Goal: Information Seeking & Learning: Learn about a topic

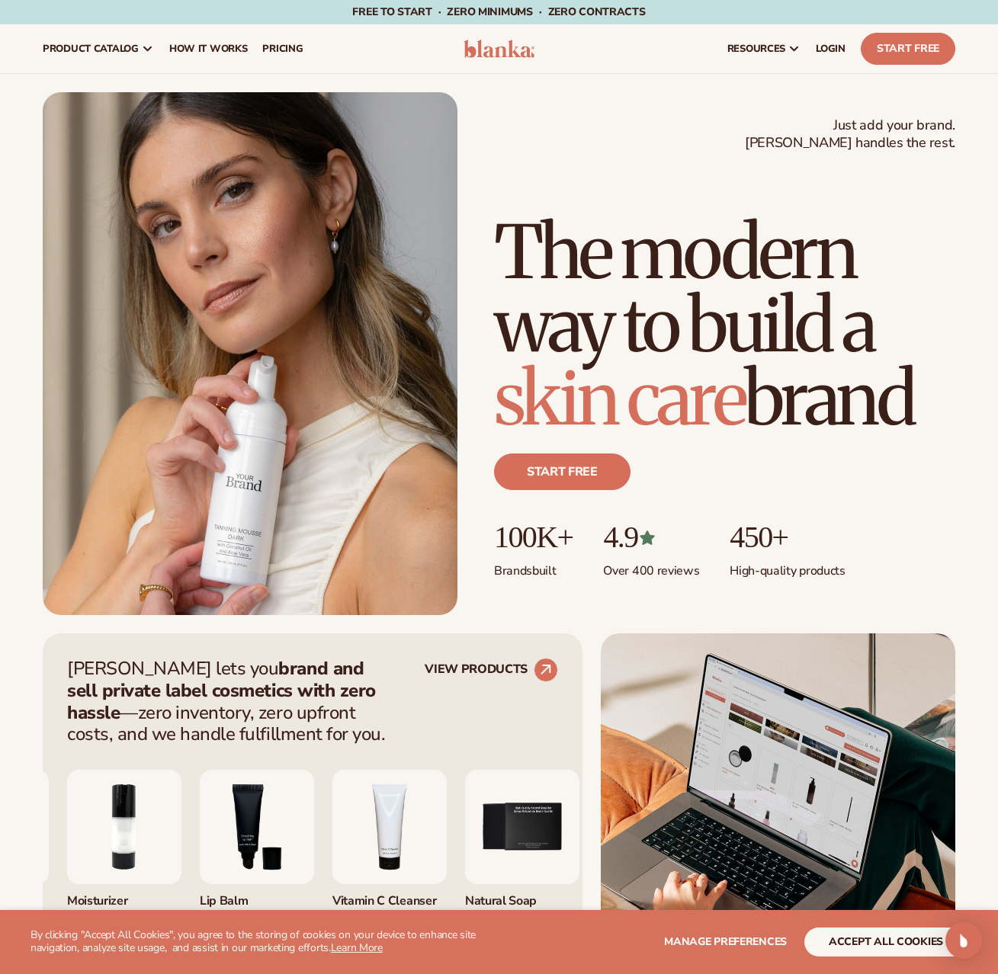
click at [795, 375] on h1 "The modern way to build a skin care brand" at bounding box center [724, 326] width 461 height 220
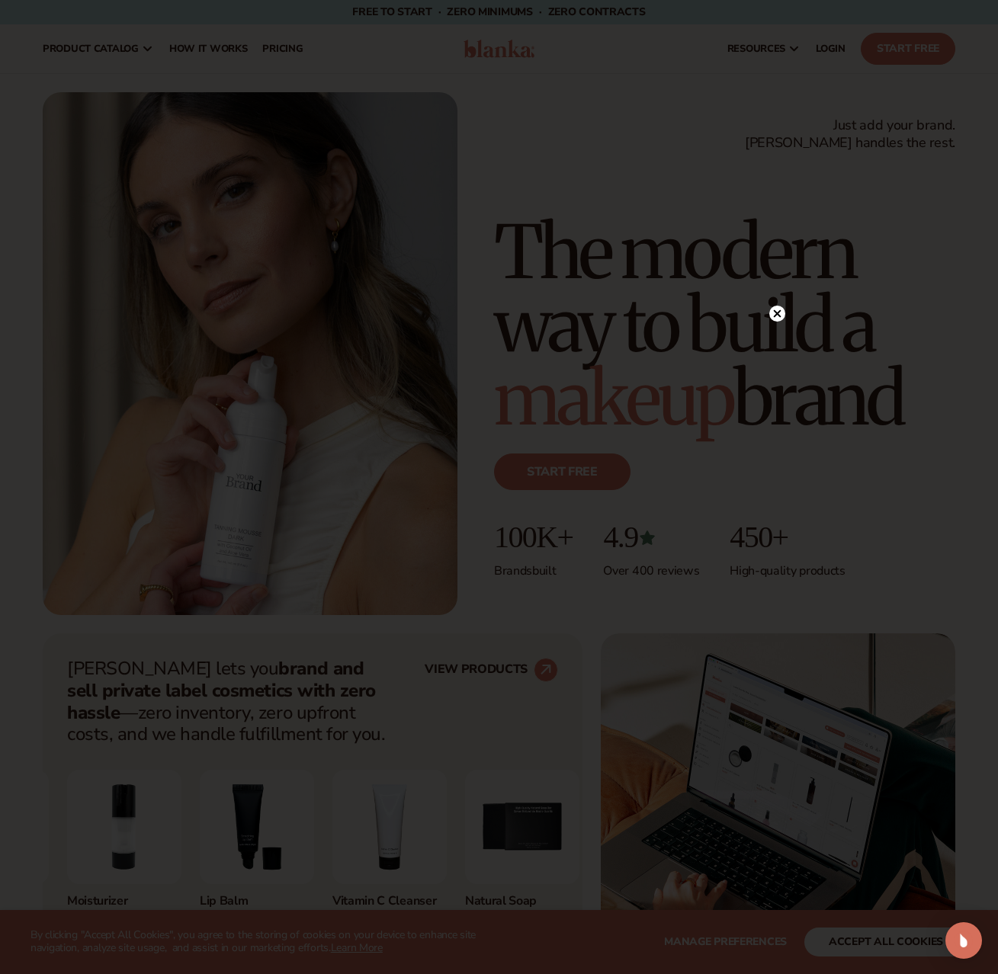
click at [778, 307] on circle at bounding box center [777, 314] width 16 height 16
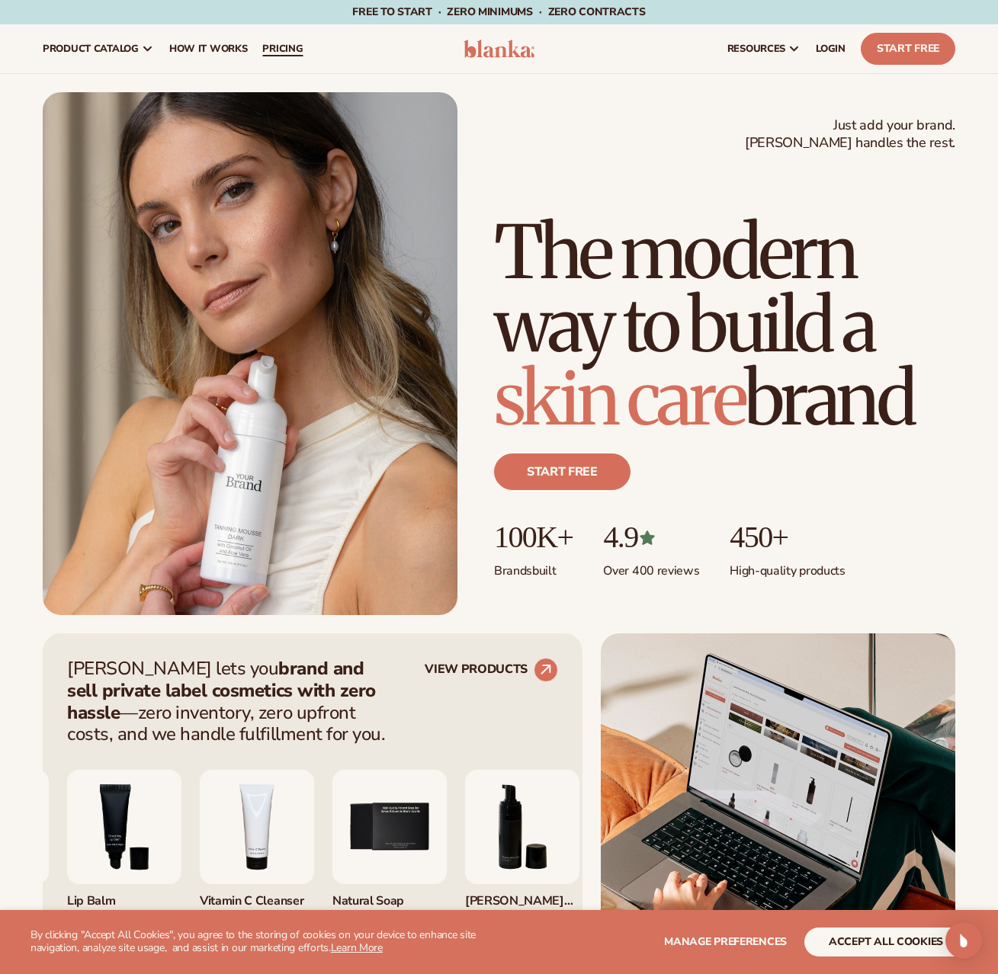
click at [272, 50] on span "pricing" at bounding box center [282, 49] width 40 height 12
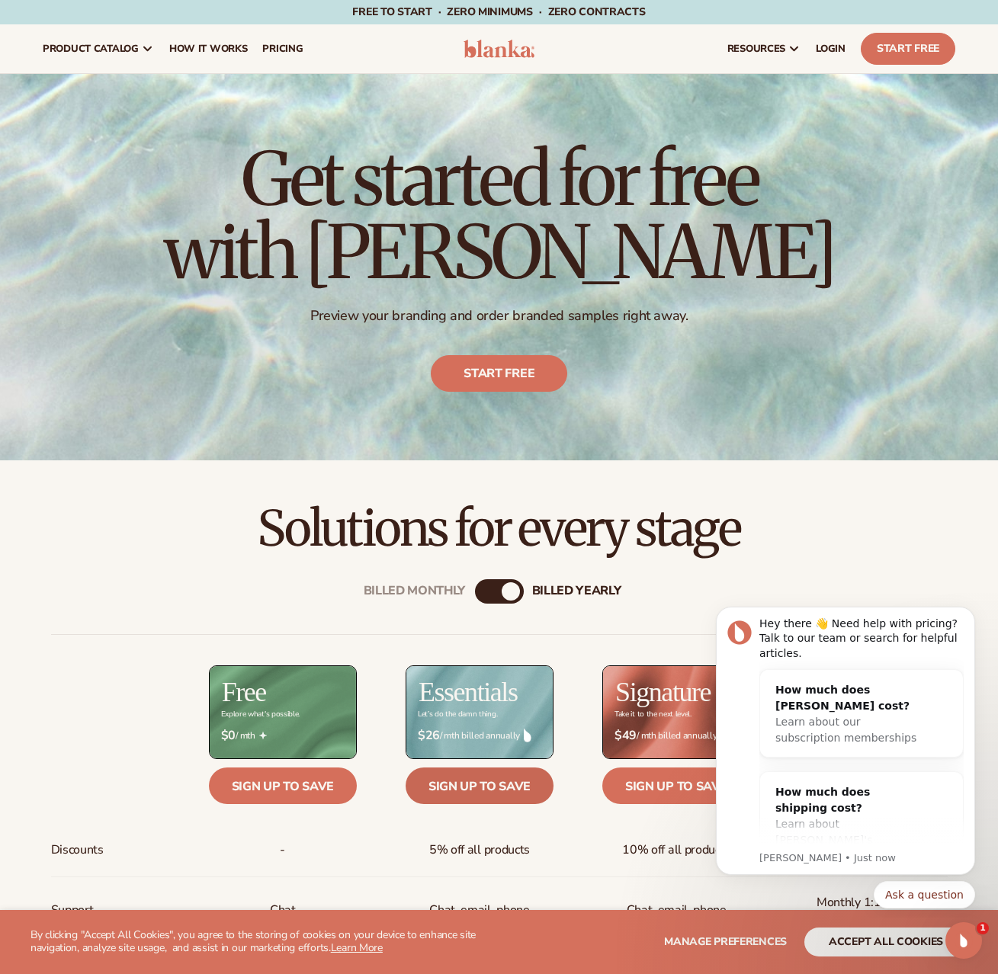
scroll to position [313, 0]
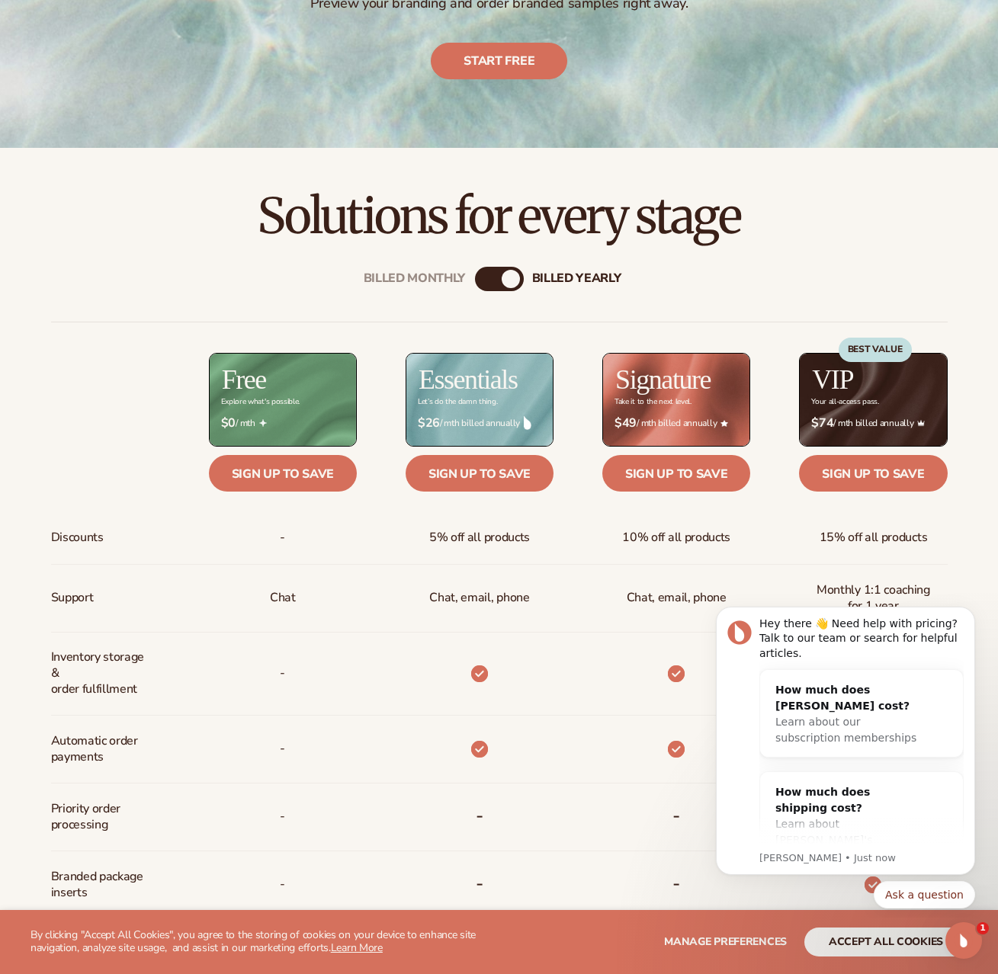
click at [506, 281] on div "billed Yearly" at bounding box center [511, 279] width 18 height 18
click at [494, 281] on div "Billed Monthly billed Yearly" at bounding box center [499, 279] width 49 height 24
click at [524, 285] on div "Billed Monthly billed Yearly Billed Monthly billed Yearly Discounts Support Inv…" at bounding box center [499, 748] width 982 height 1012
click at [517, 280] on div "billed Yearly" at bounding box center [511, 279] width 18 height 18
click at [515, 279] on div "billed Yearly" at bounding box center [511, 279] width 18 height 18
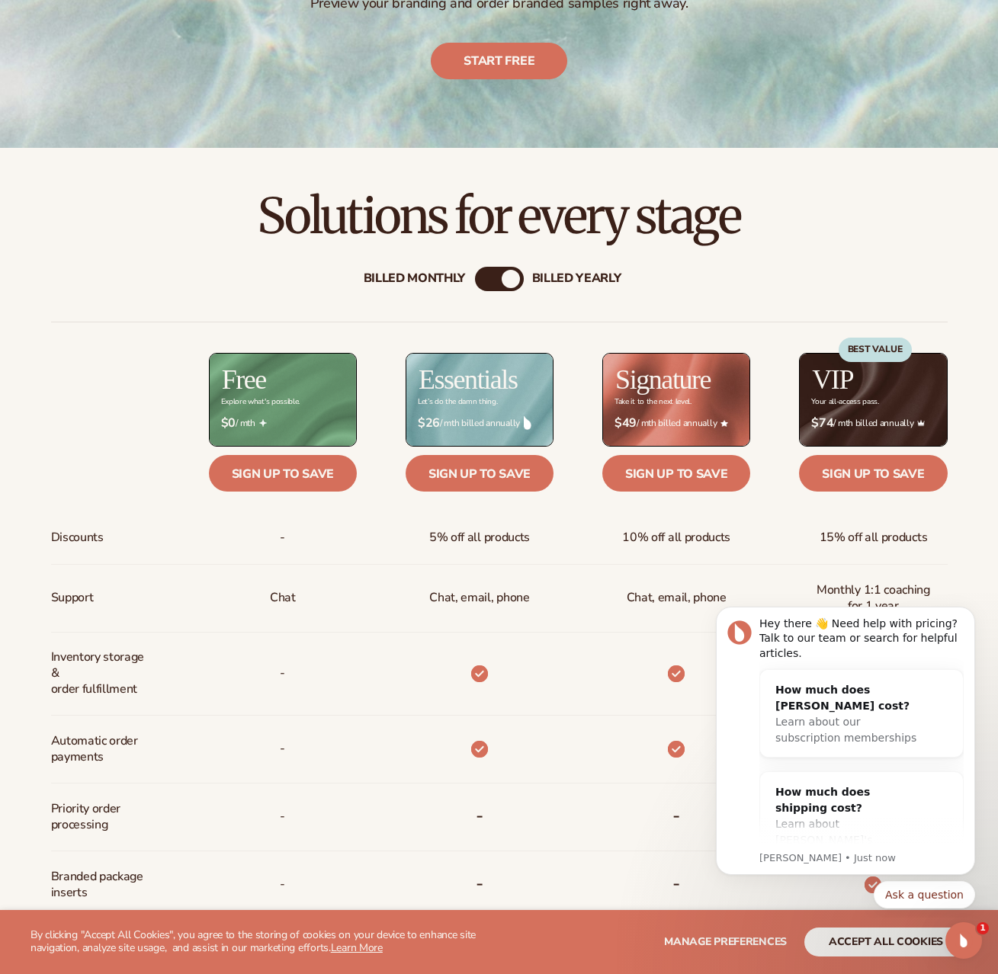
click at [454, 281] on div "Billed Monthly" at bounding box center [415, 278] width 102 height 14
click at [528, 300] on div "Billed Monthly billed Yearly Billed Monthly billed Yearly Discounts Support Inv…" at bounding box center [499, 747] width 982 height 1011
click at [510, 301] on div "Billed Monthly billed Yearly Billed Monthly billed Yearly Discounts Support Inv…" at bounding box center [499, 747] width 982 height 1011
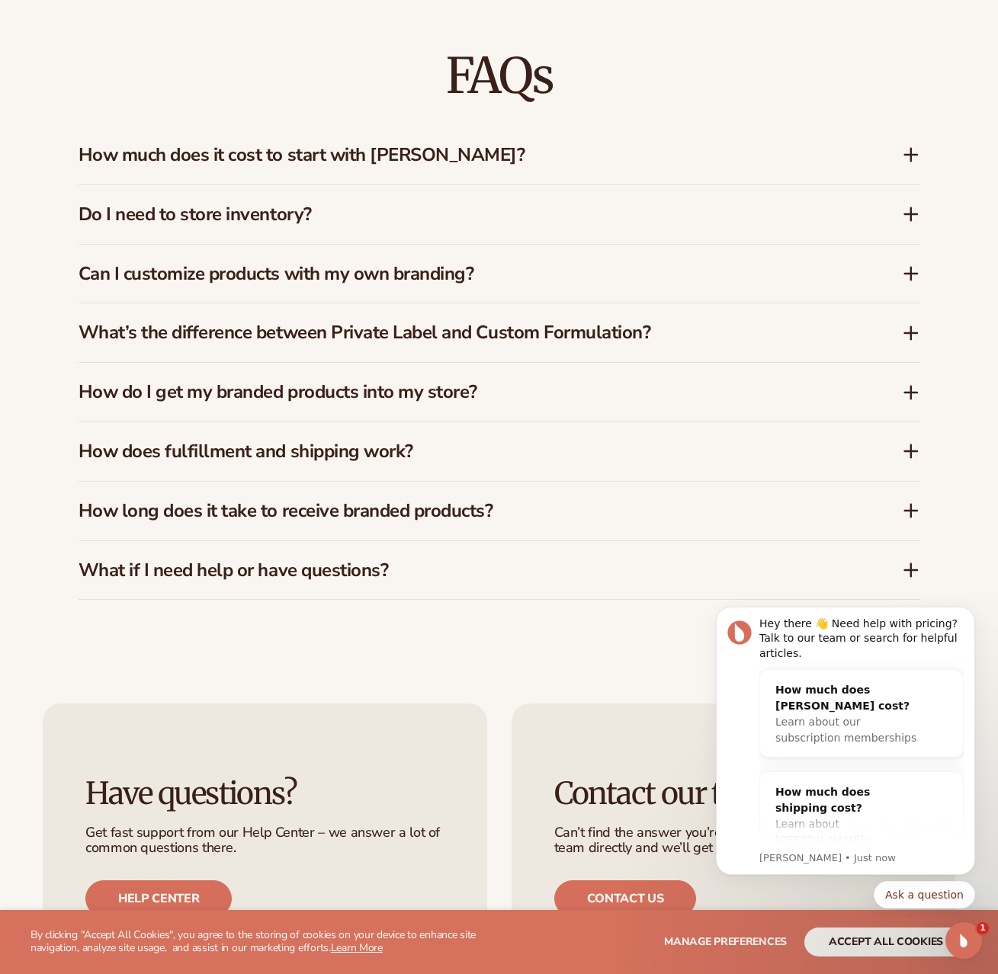
scroll to position [2176, 0]
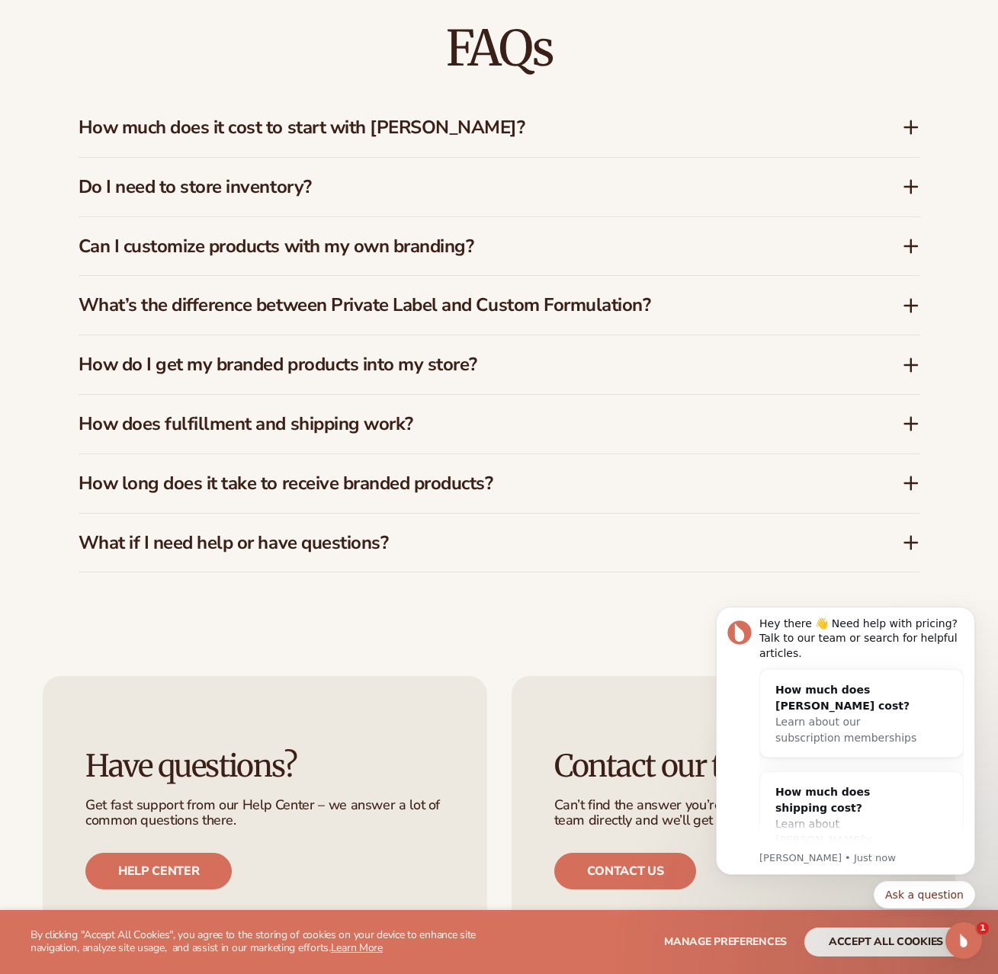
click at [903, 297] on icon at bounding box center [911, 306] width 18 height 18
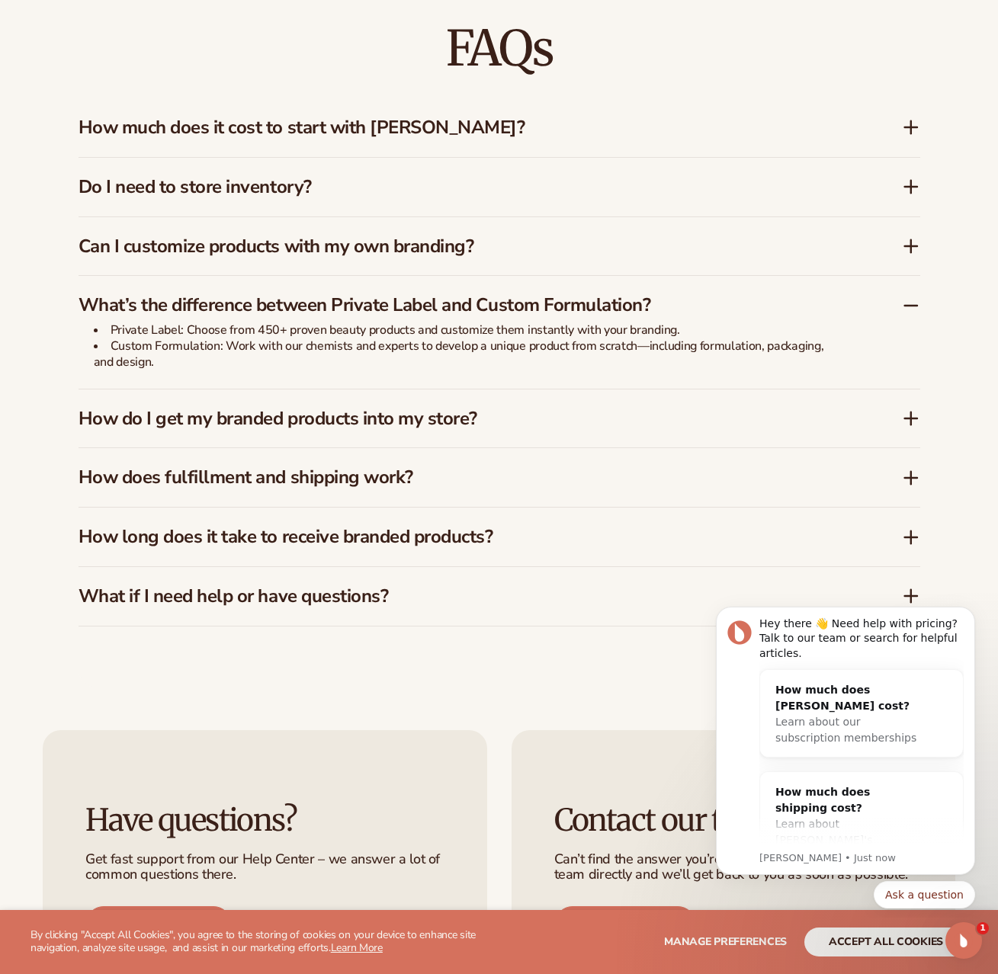
click at [907, 306] on icon at bounding box center [911, 306] width 12 height 0
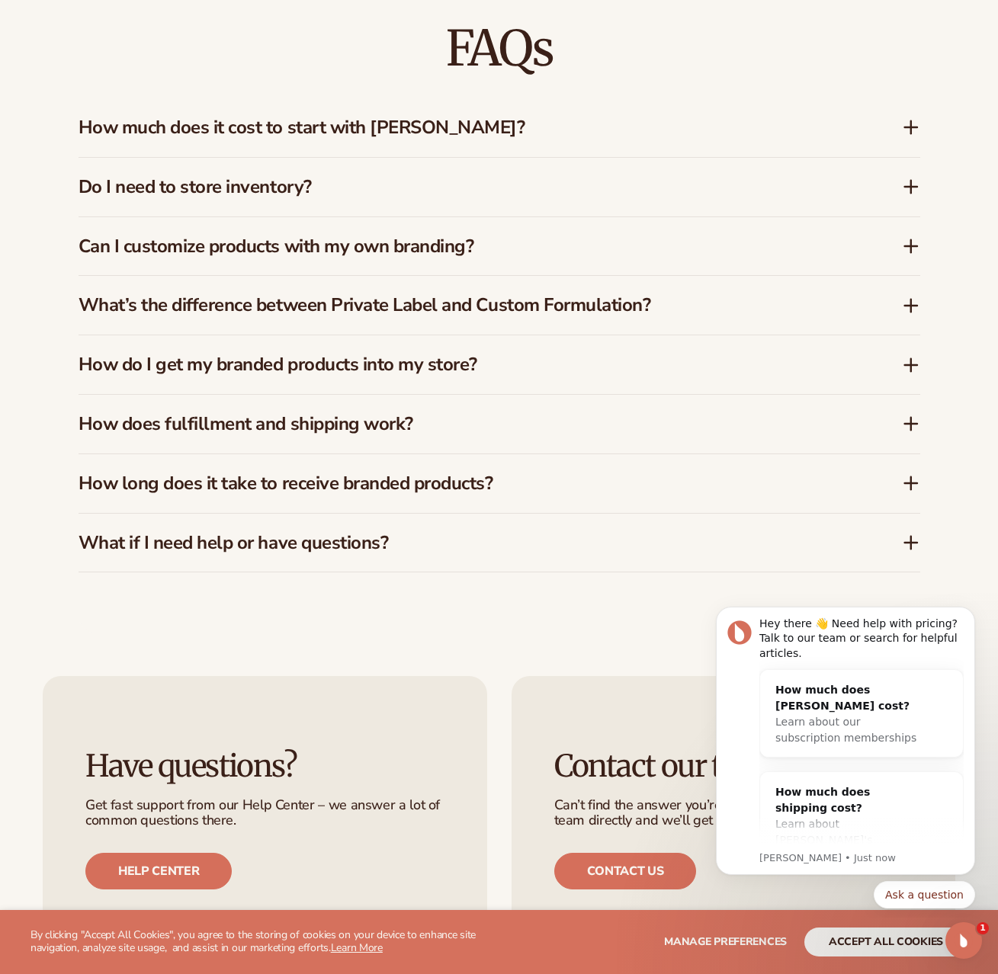
click at [23, 300] on div "FAQs How much does it cost to start with Blanka? Blanka offers a free plan so y…" at bounding box center [499, 298] width 998 height 672
click at [25, 300] on div "FAQs How much does it cost to start with Blanka? Blanka offers a free plan so y…" at bounding box center [499, 298] width 998 height 672
click at [231, 354] on h3 "How do I get my branded products into my store?" at bounding box center [468, 365] width 778 height 22
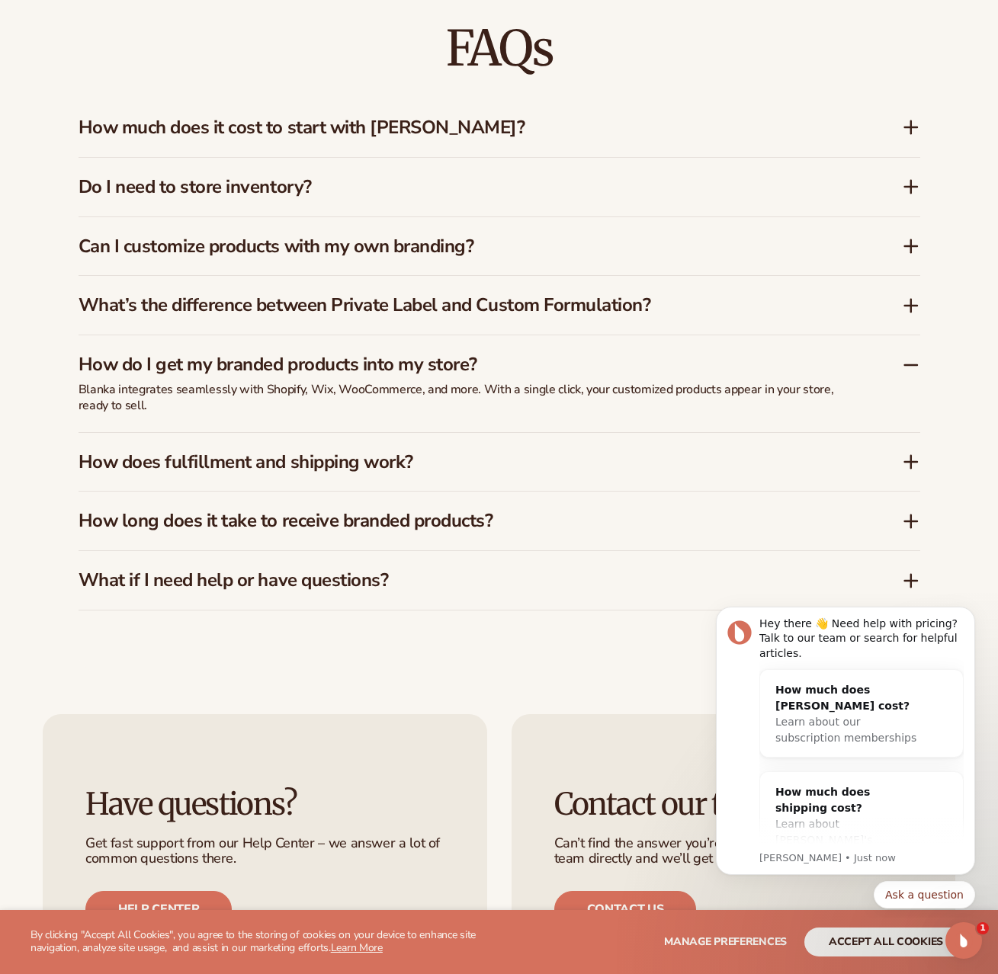
click at [231, 354] on h3 "How do I get my branded products into my store?" at bounding box center [468, 365] width 778 height 22
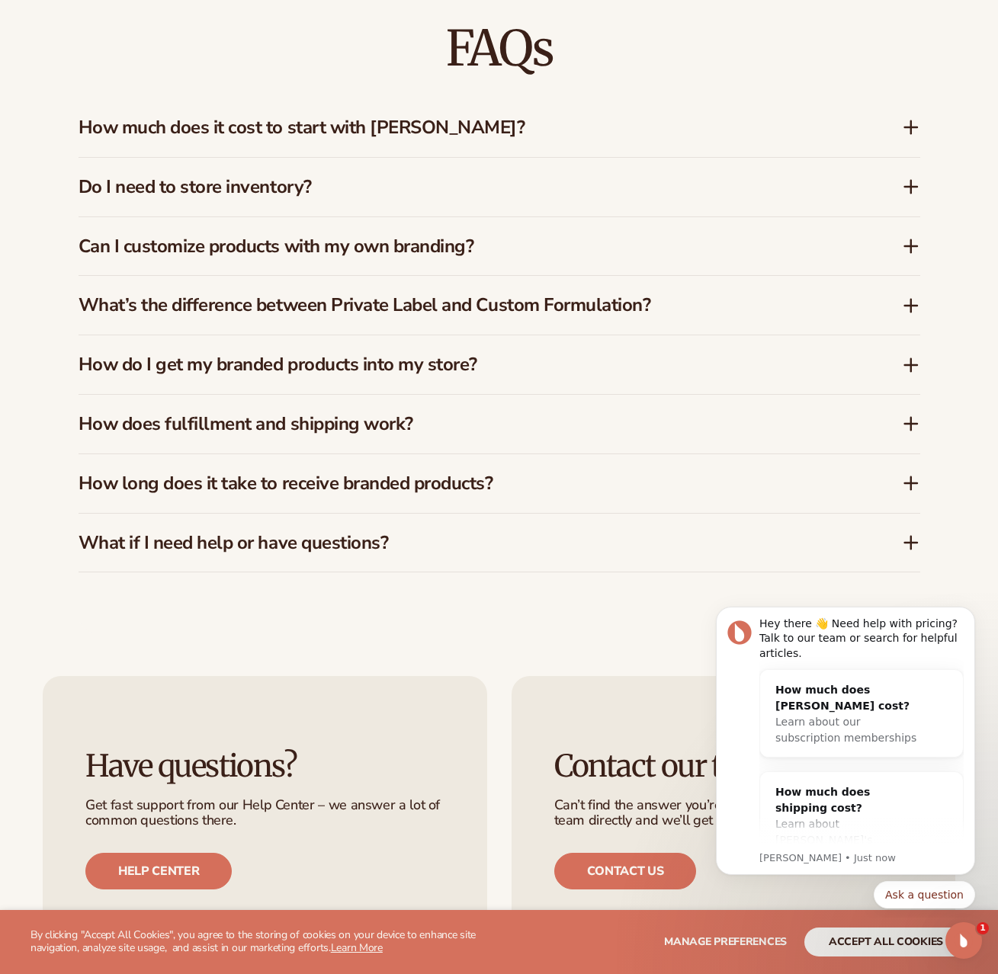
click at [125, 395] on div "How does fulfillment and shipping work?" at bounding box center [500, 424] width 842 height 59
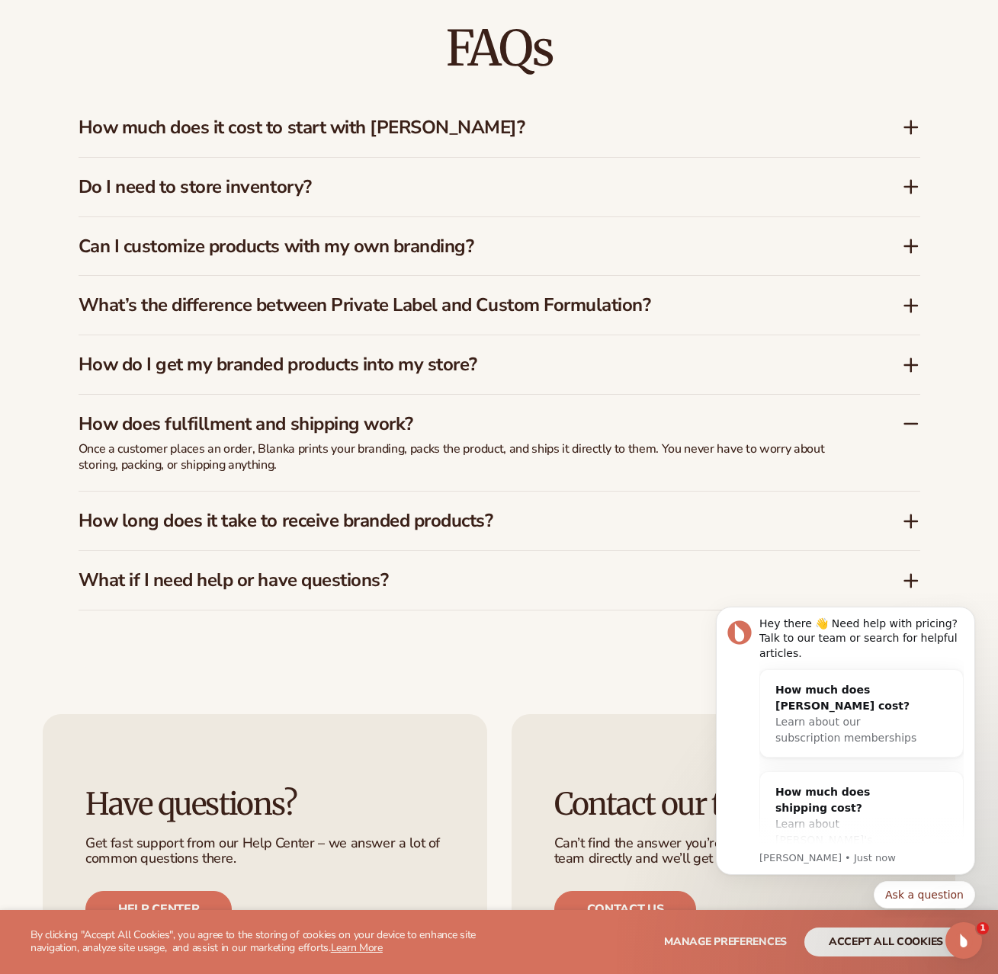
click at [609, 413] on h3 "How does fulfillment and shipping work?" at bounding box center [468, 424] width 778 height 22
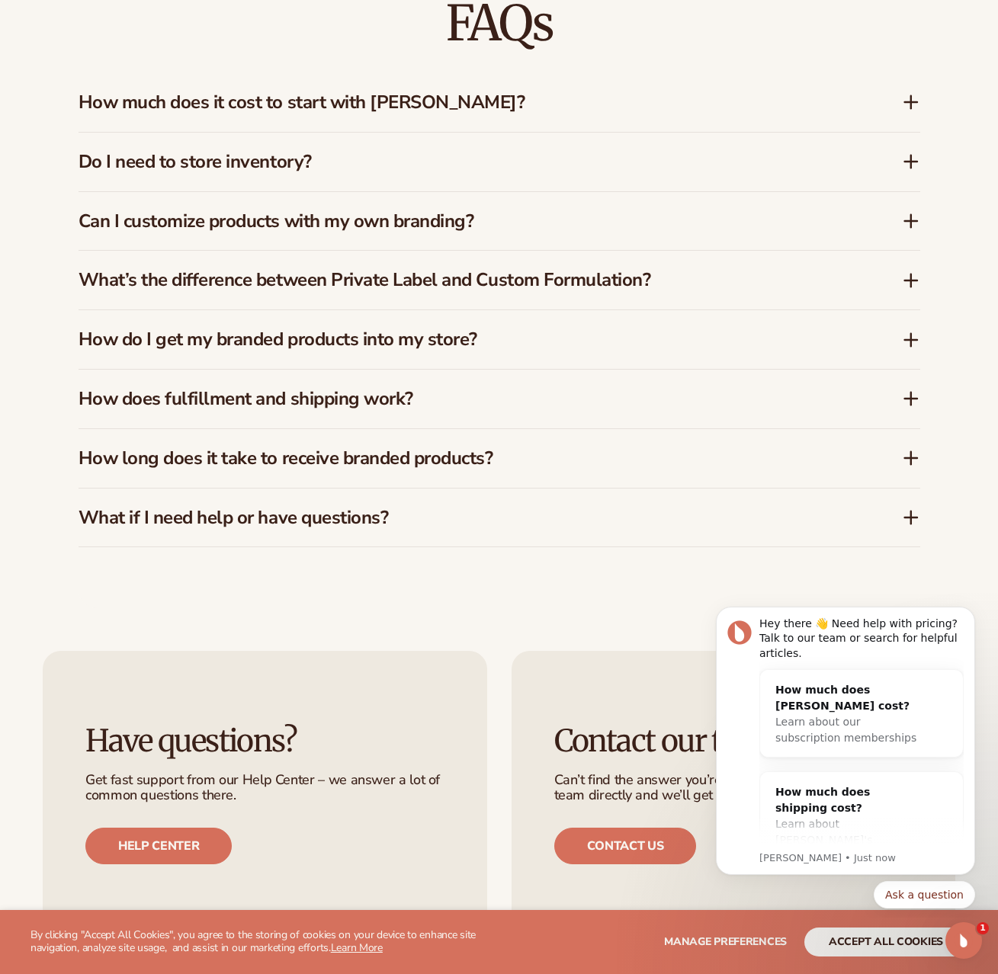
scroll to position [2229, 0]
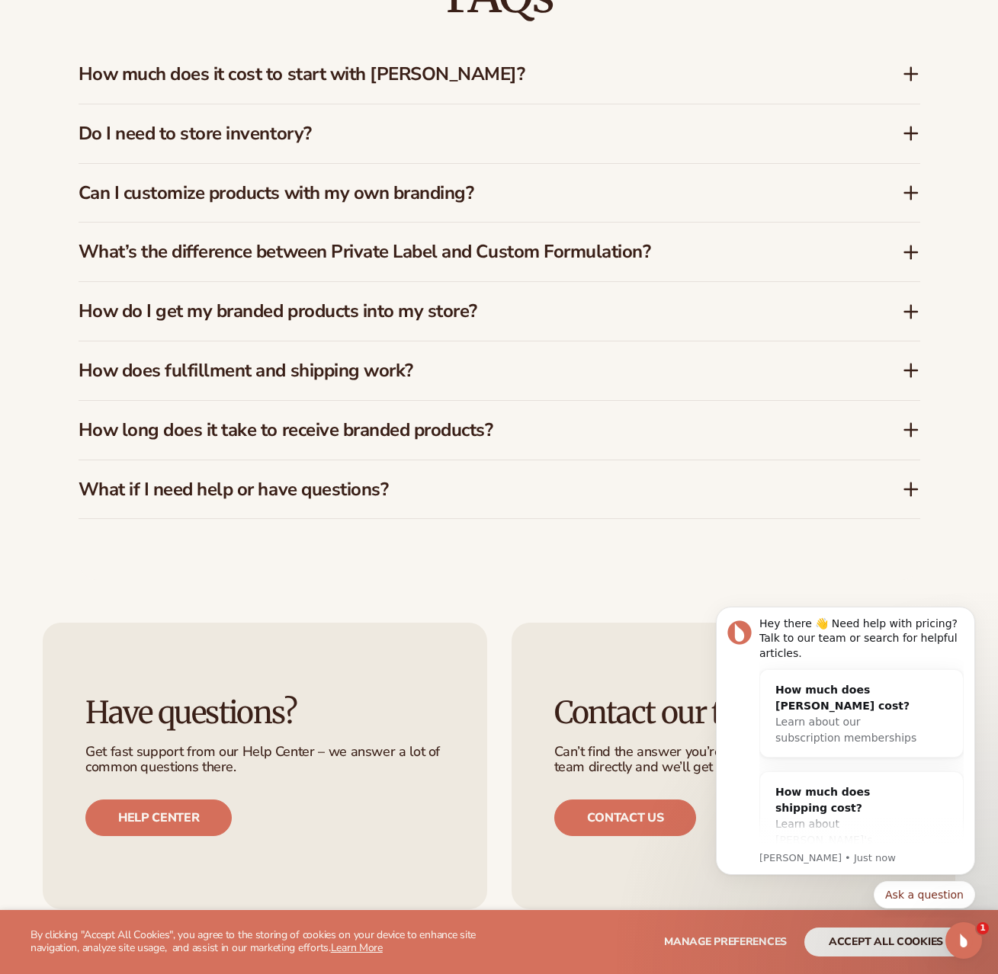
click at [403, 422] on div "How long does it take to receive branded products?" at bounding box center [500, 430] width 842 height 59
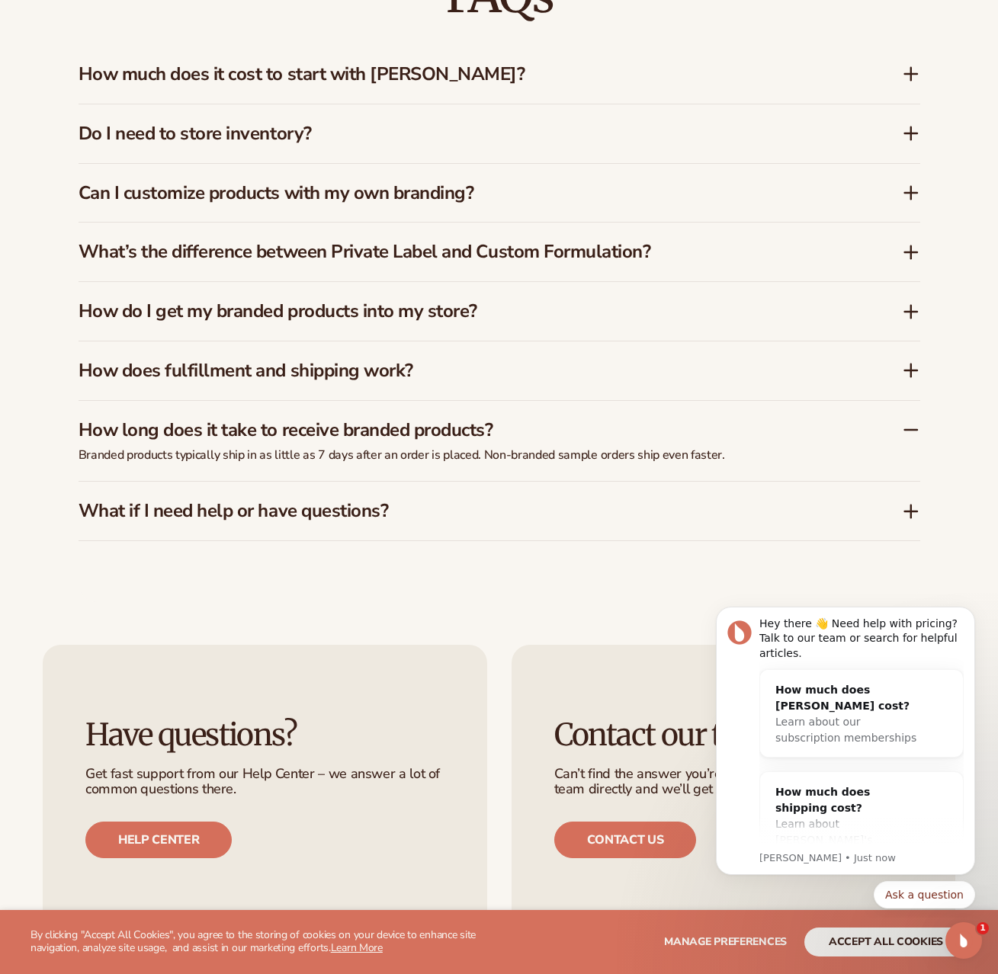
click at [421, 419] on h3 "How long does it take to receive branded products?" at bounding box center [468, 430] width 778 height 22
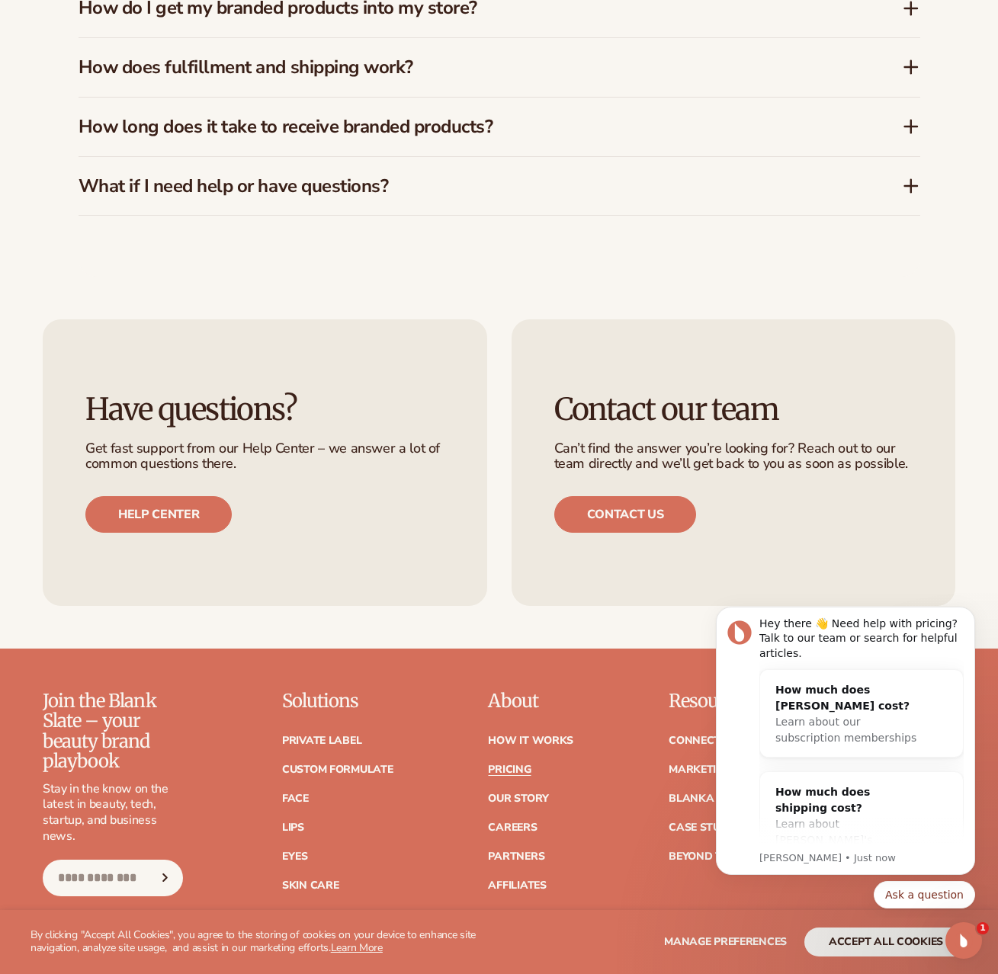
scroll to position [2809, 0]
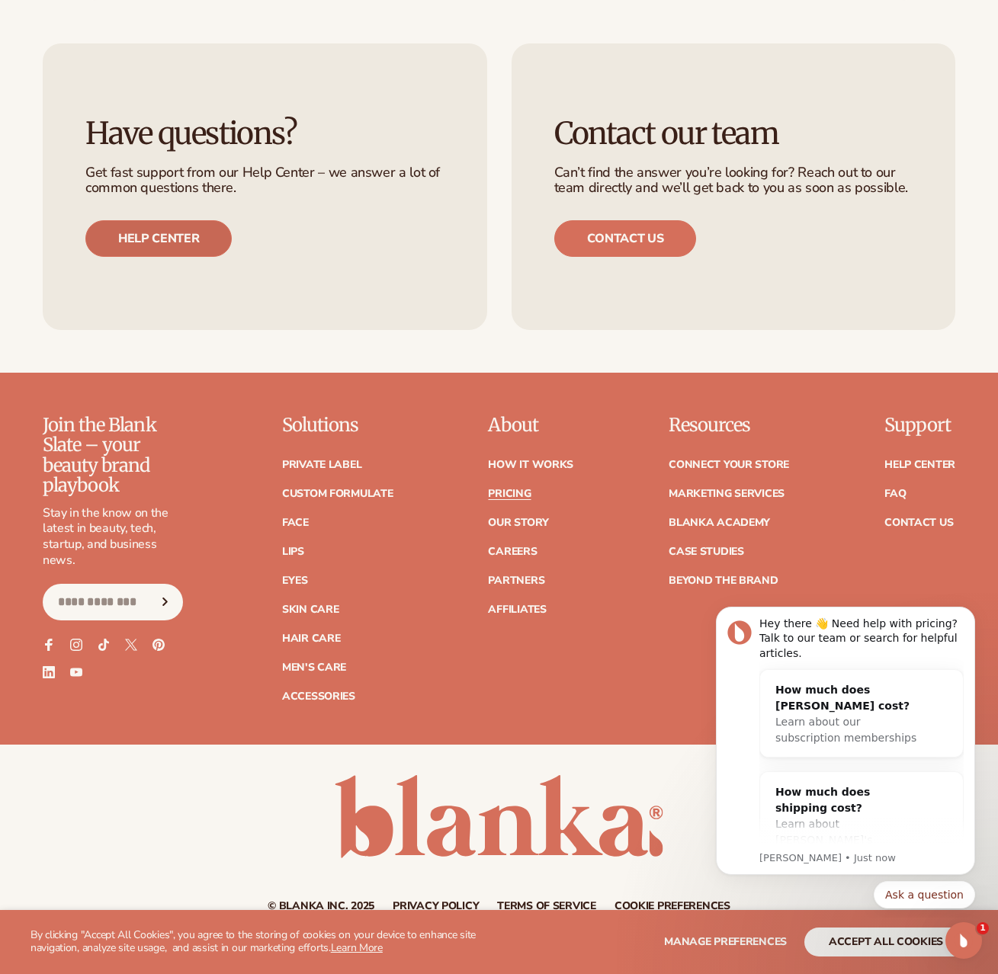
click at [172, 220] on link "Help center" at bounding box center [158, 238] width 146 height 37
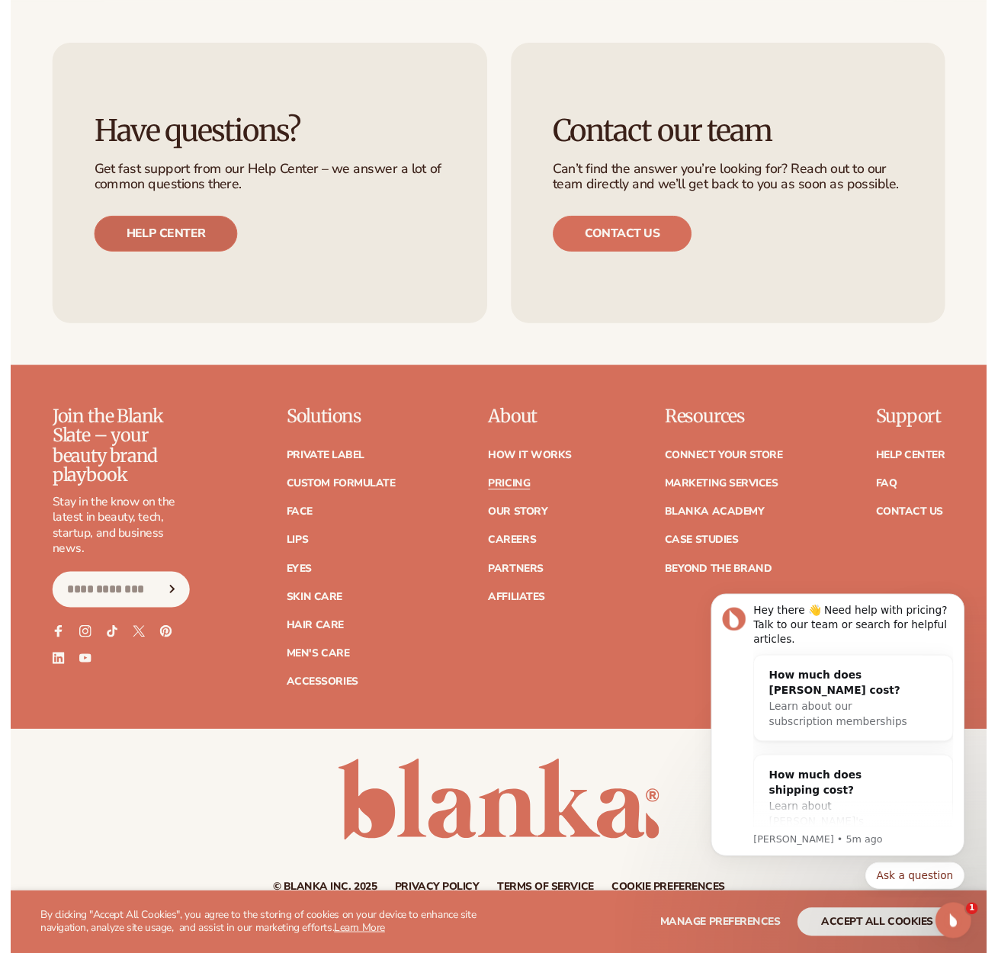
scroll to position [2723, 0]
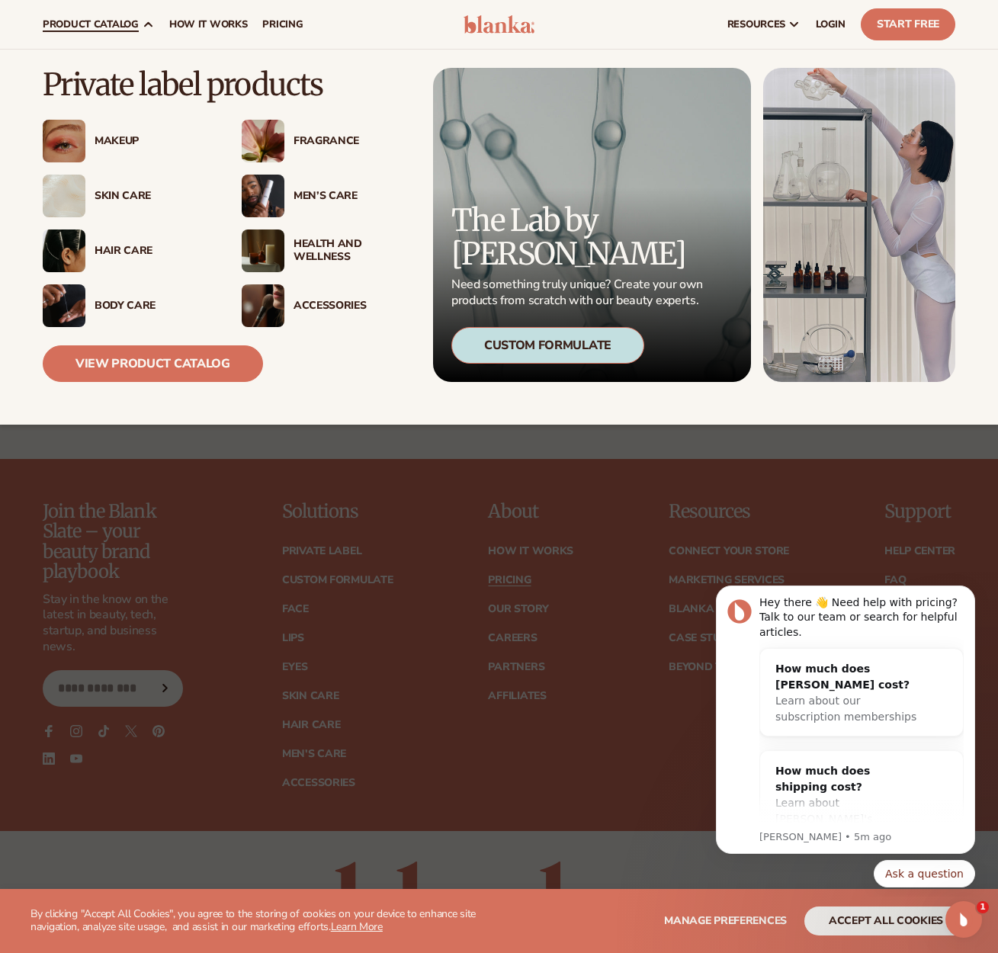
click at [122, 258] on div "Hair Care" at bounding box center [127, 250] width 168 height 43
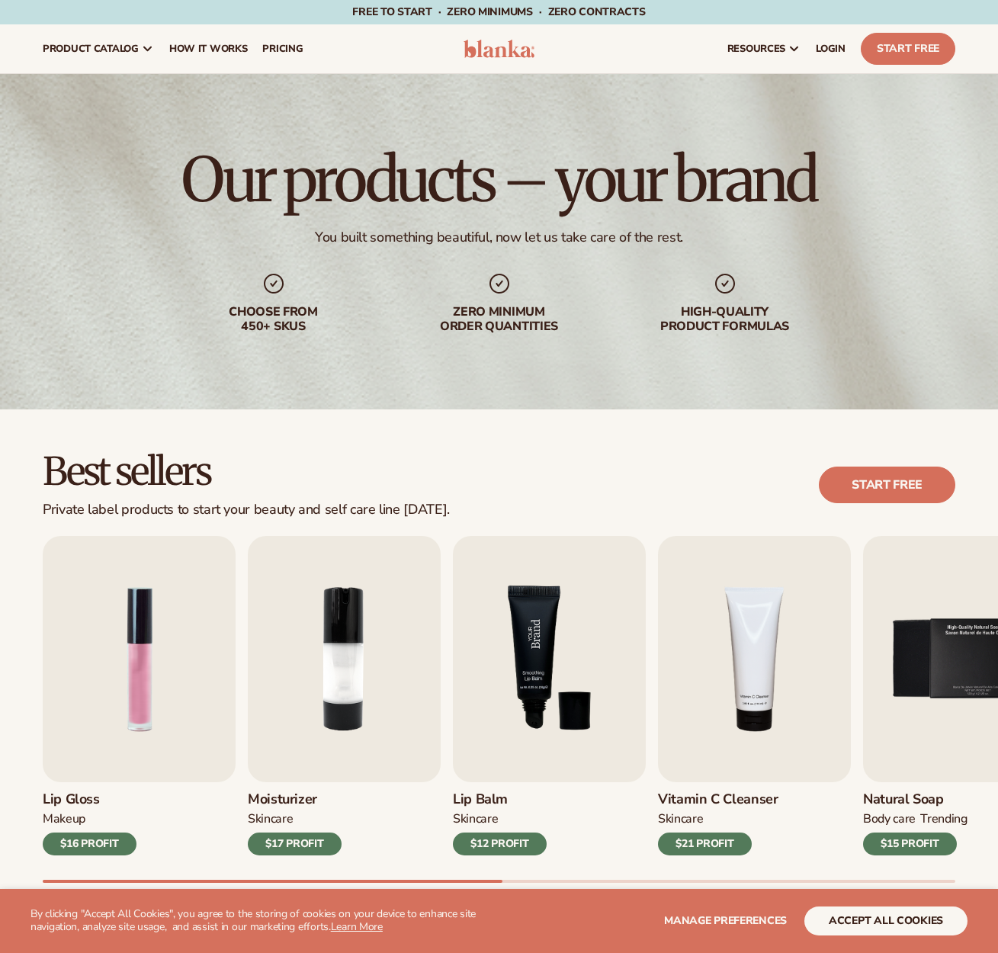
scroll to position [292, 0]
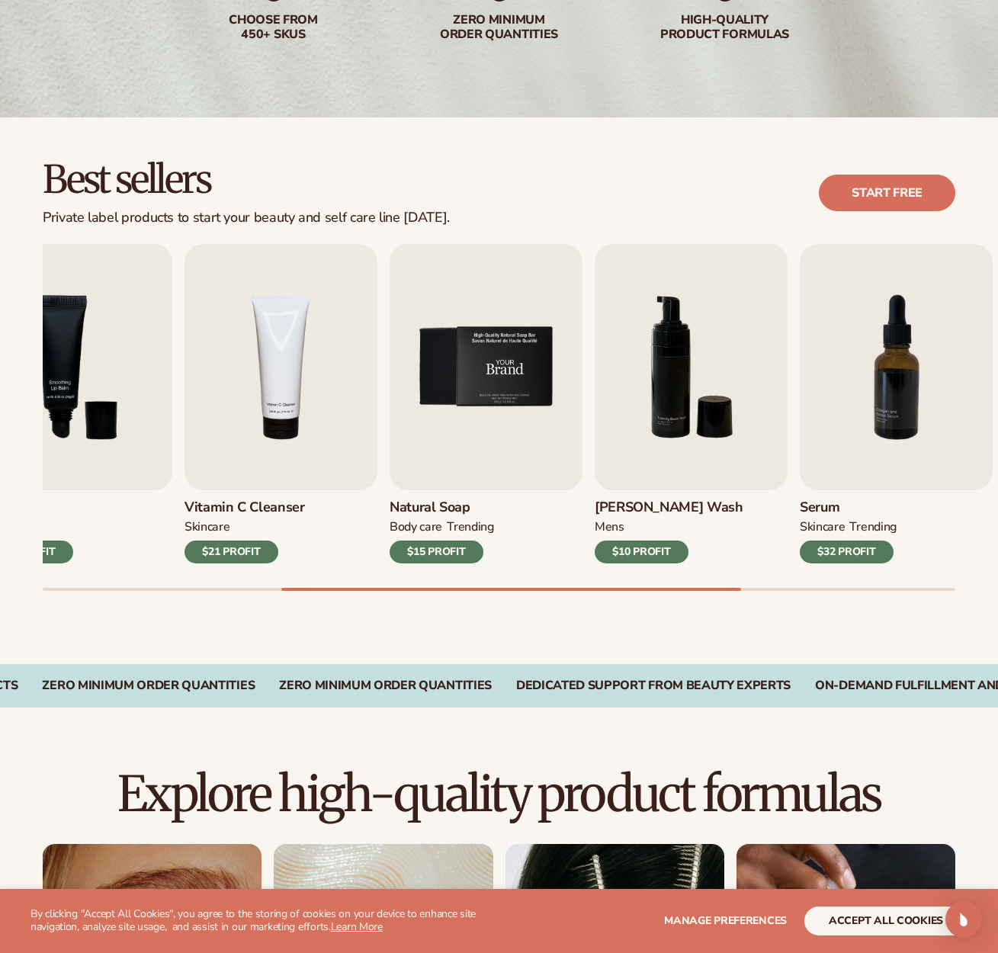
click at [98, 417] on div "Lip Gloss MAKEUP $16 PROFIT Moisturizer SKINCARE $17 PROFIT SKINCARE" at bounding box center [25, 403] width 913 height 319
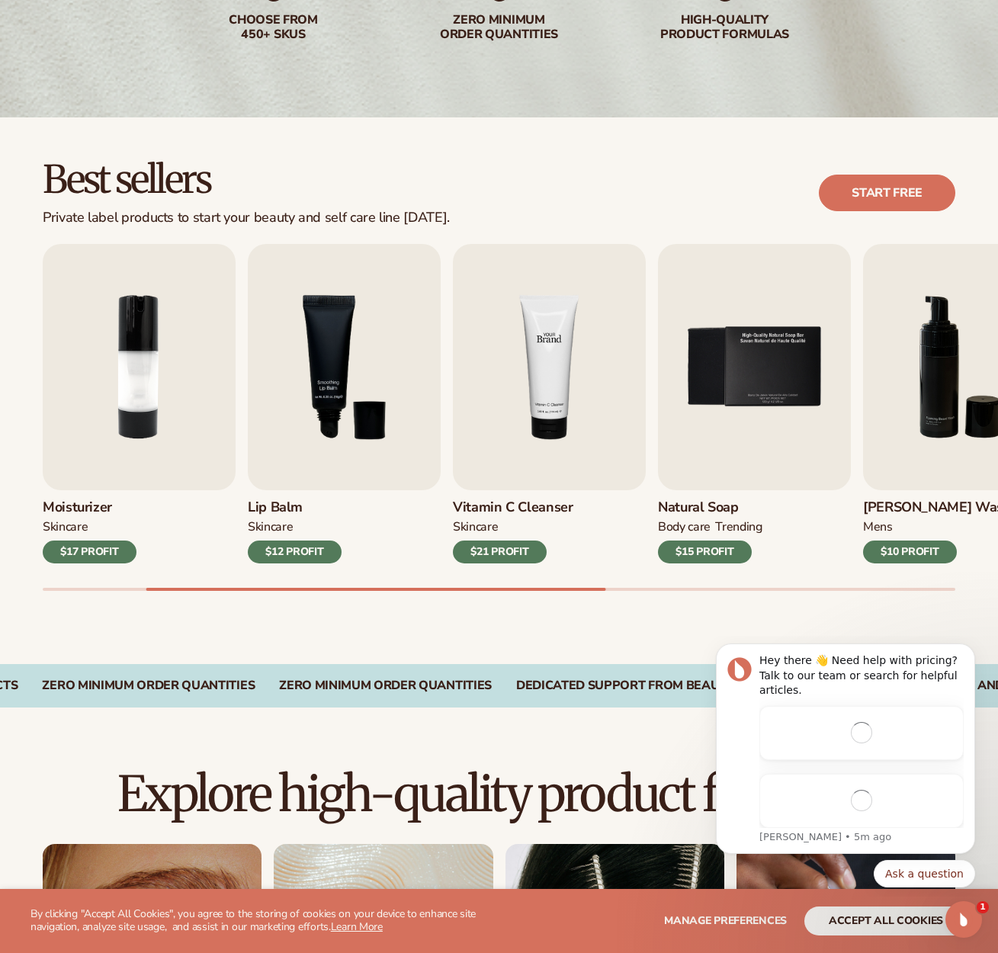
scroll to position [0, 0]
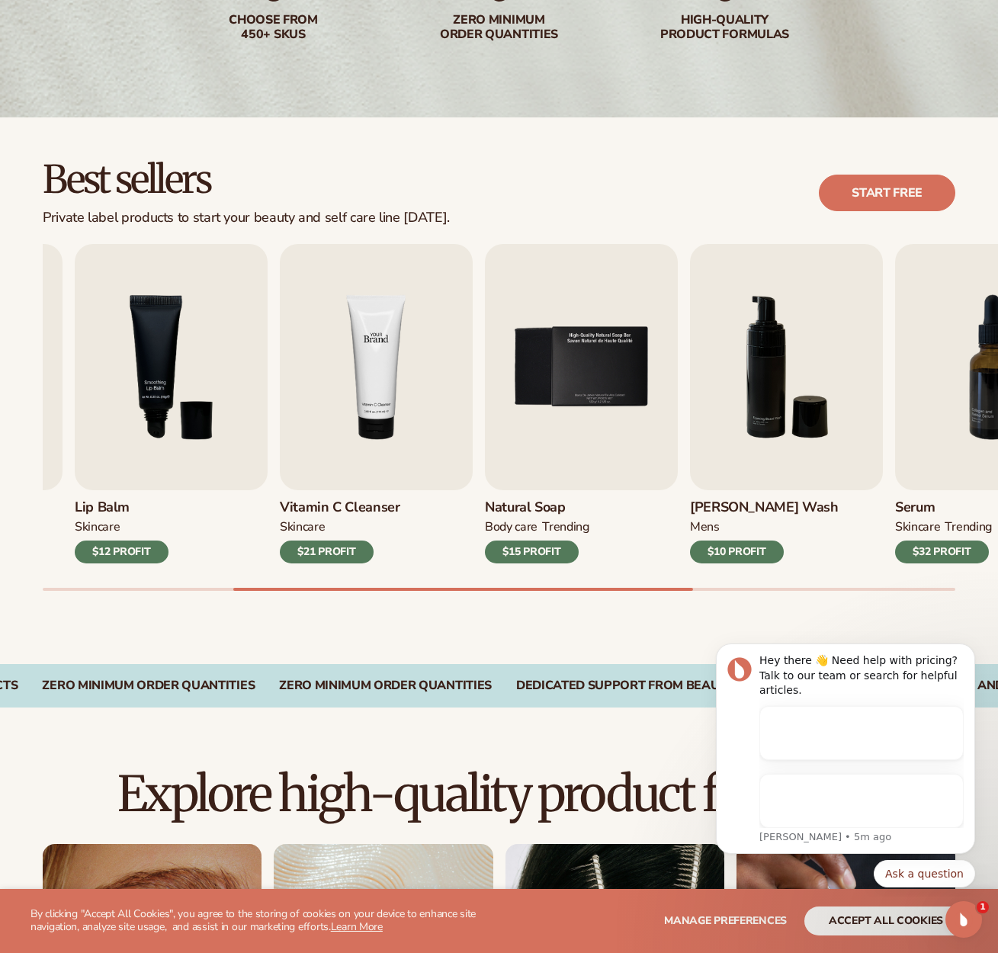
click at [280, 403] on img "4 / 9" at bounding box center [376, 367] width 193 height 246
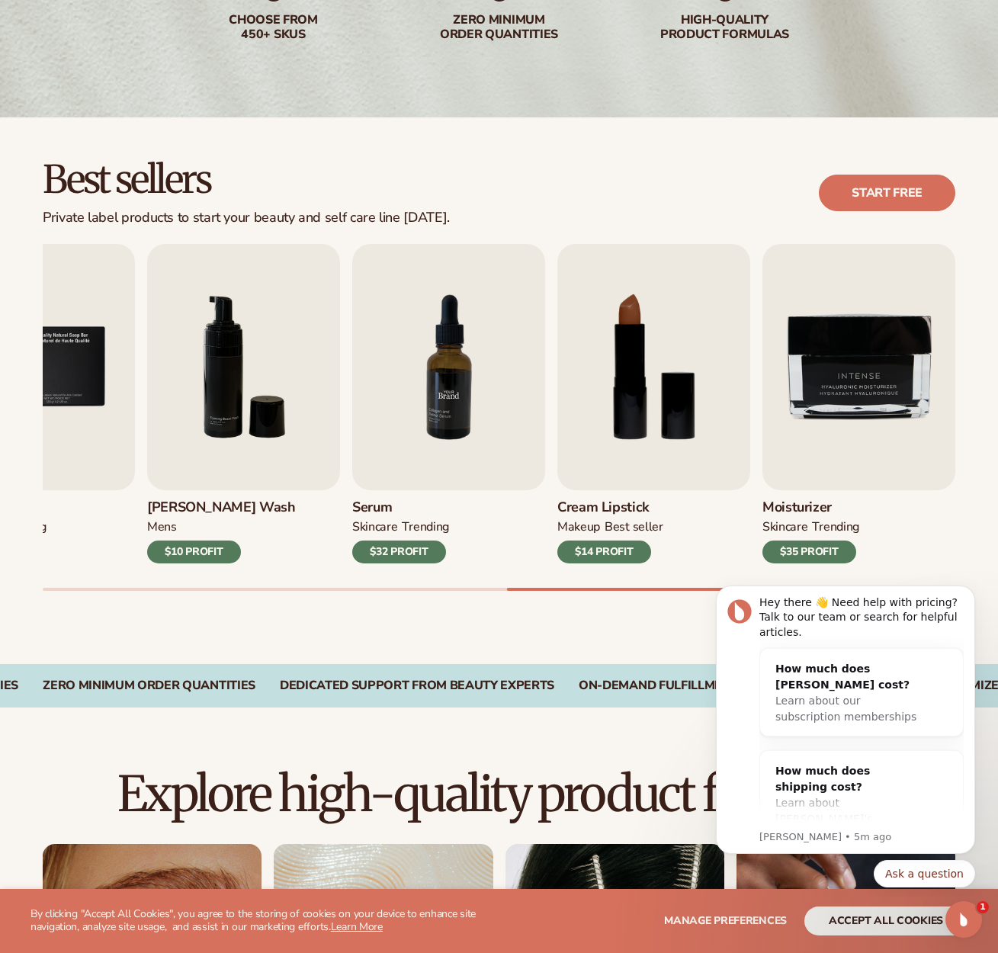
click at [403, 392] on img "7 / 9" at bounding box center [448, 367] width 193 height 246
click at [410, 519] on div "TRENDING" at bounding box center [425, 527] width 47 height 16
click at [469, 335] on img "7 / 9" at bounding box center [448, 367] width 193 height 246
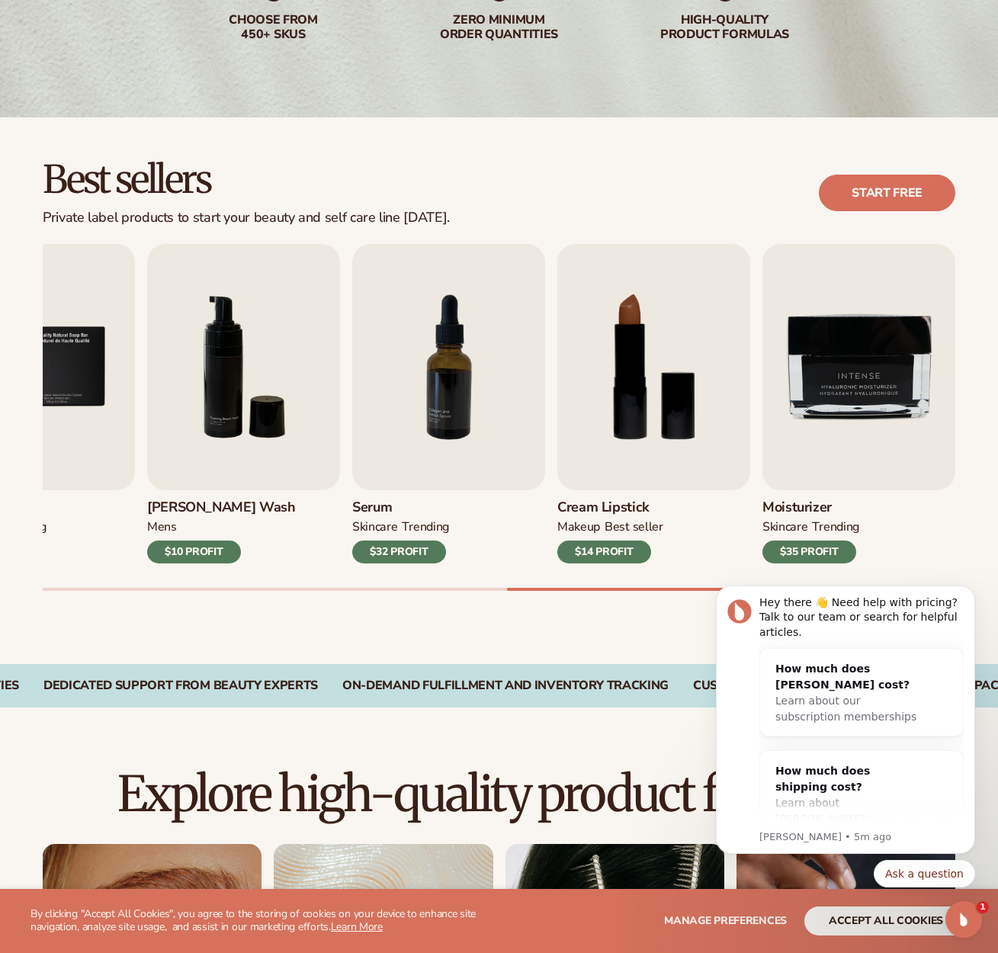
click at [411, 550] on div "$32 PROFIT" at bounding box center [399, 552] width 94 height 23
click at [425, 387] on img "7 / 9" at bounding box center [448, 367] width 193 height 246
click at [477, 459] on img "7 / 9" at bounding box center [448, 367] width 193 height 246
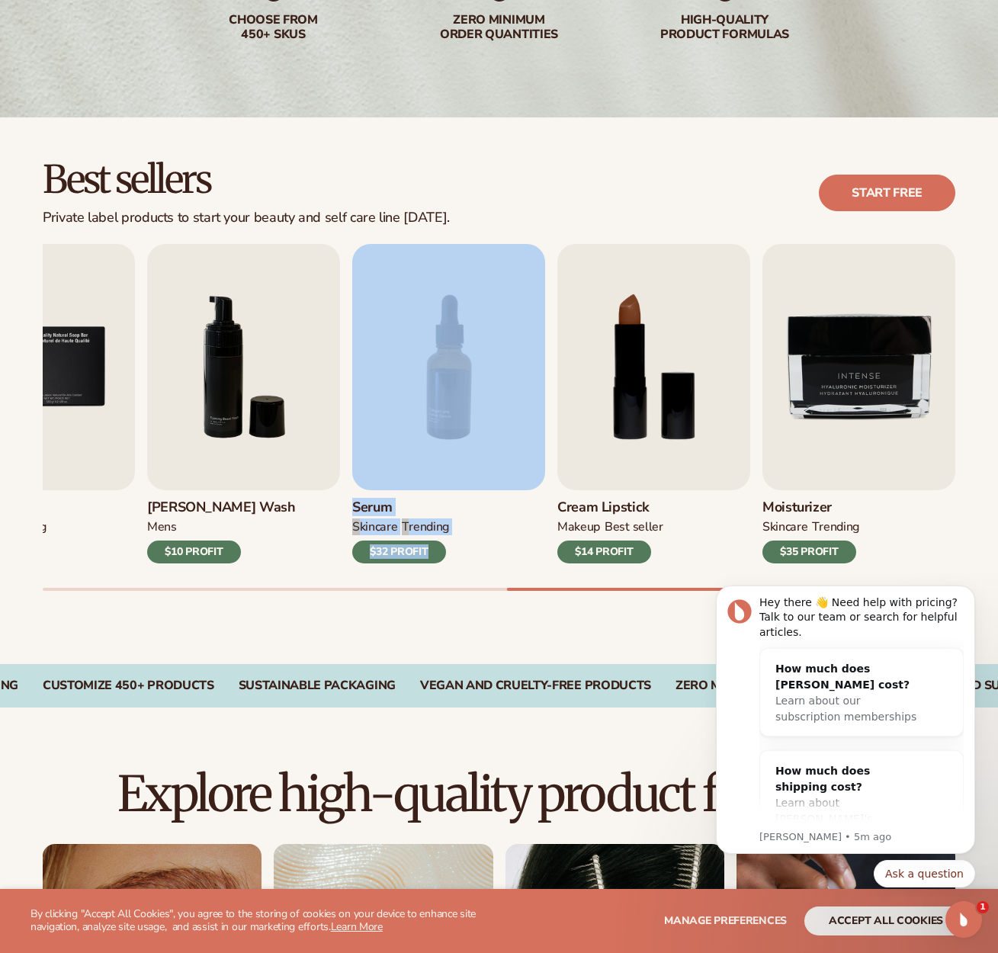
click at [393, 511] on h3 "Serum" at bounding box center [400, 507] width 97 height 17
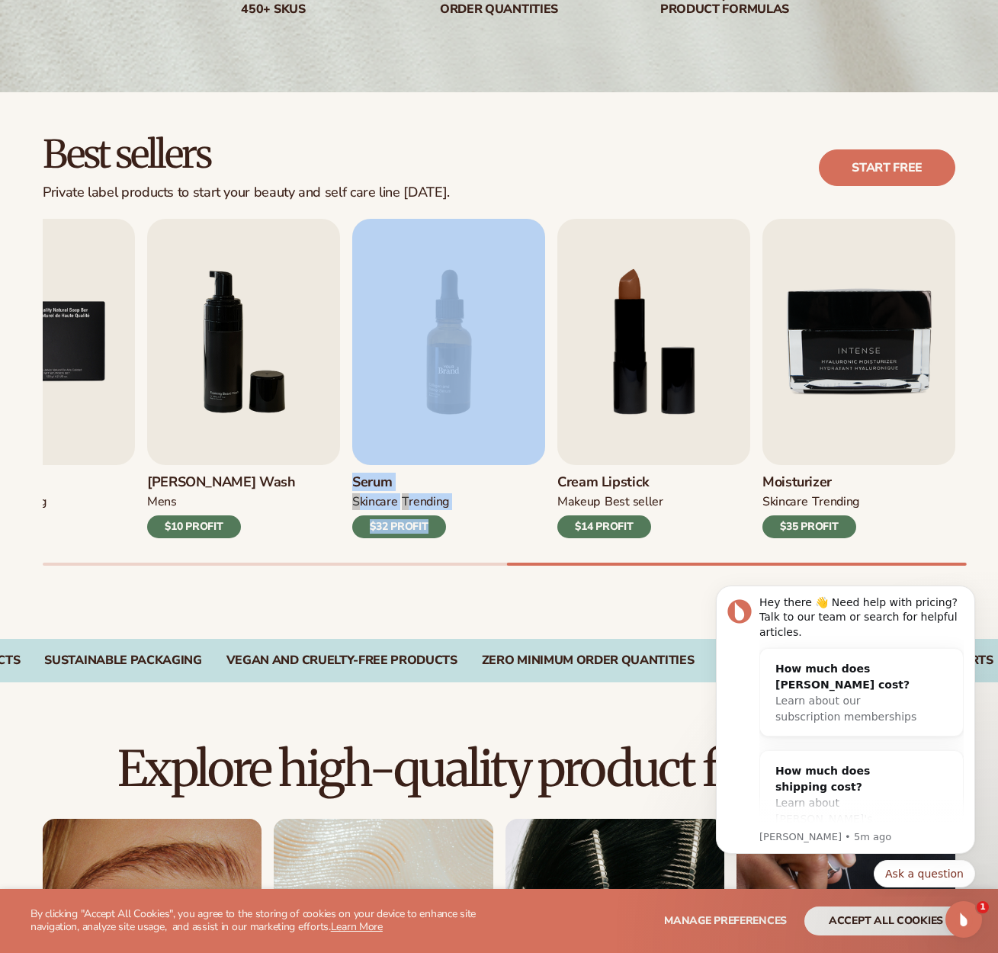
scroll to position [370, 0]
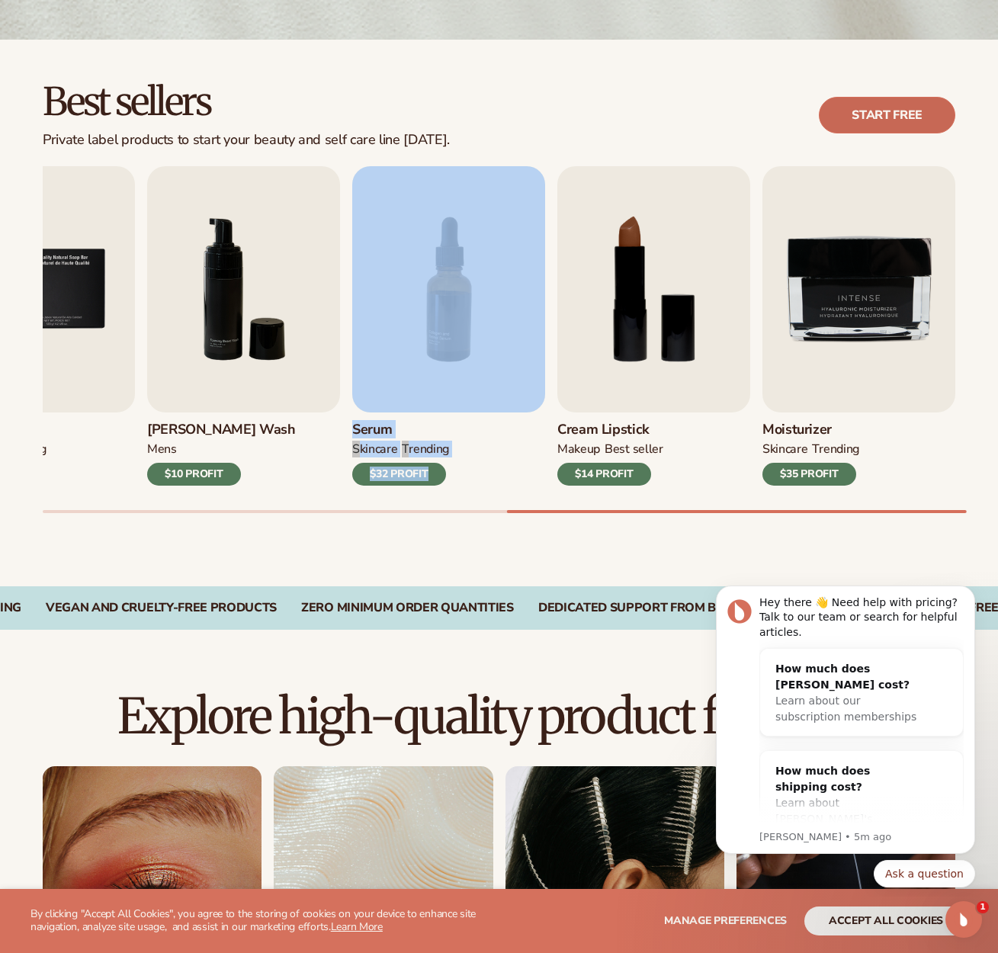
click at [866, 120] on link "Start free" at bounding box center [887, 115] width 136 height 37
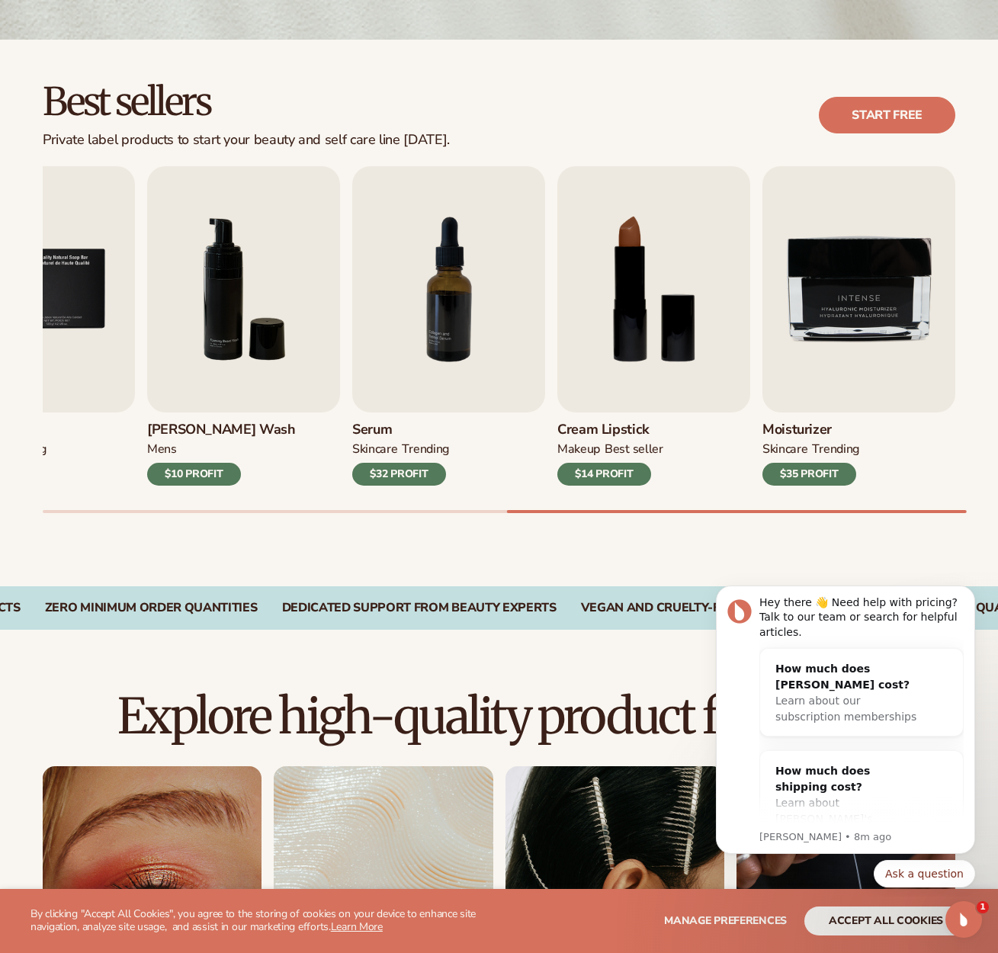
click at [505, 534] on div "Best sellers Private label products to start your beauty and self care line [DA…" at bounding box center [499, 313] width 998 height 547
click at [492, 535] on div "Best sellers Private label products to start your beauty and self care line [DA…" at bounding box center [499, 313] width 998 height 547
click at [446, 253] on img "7 / 9" at bounding box center [448, 289] width 193 height 246
click at [444, 335] on img "7 / 9" at bounding box center [448, 289] width 193 height 246
click at [493, 480] on div "Serum SKINCARE TRENDING $32 PROFIT" at bounding box center [448, 448] width 193 height 73
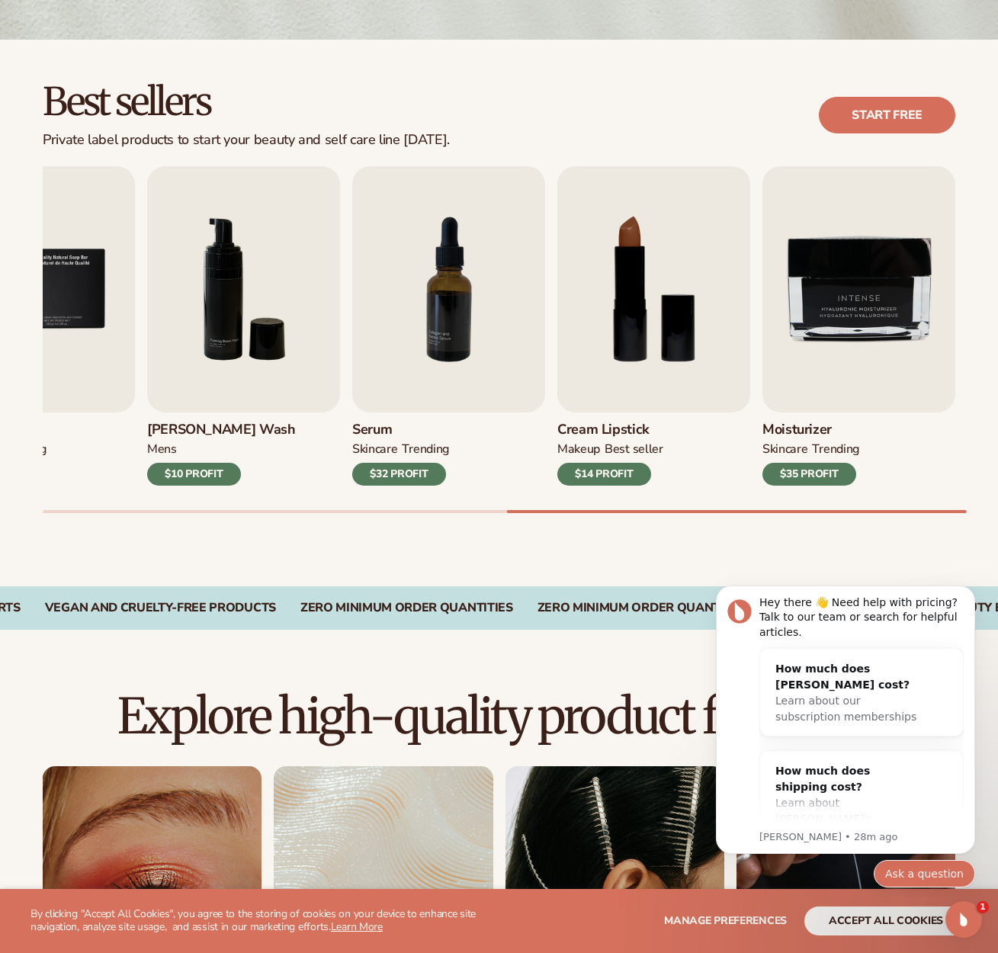
click at [926, 871] on button "Ask a question" at bounding box center [924, 873] width 101 height 27
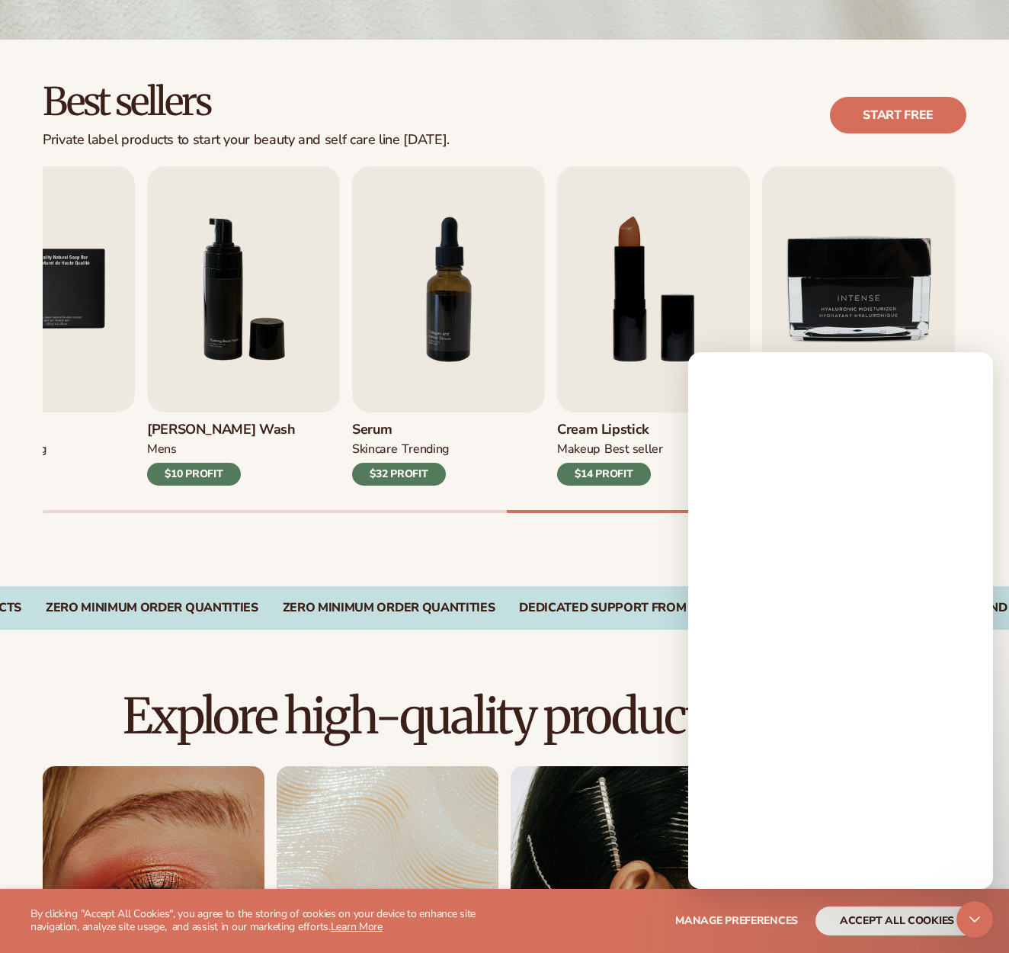
scroll to position [0, 0]
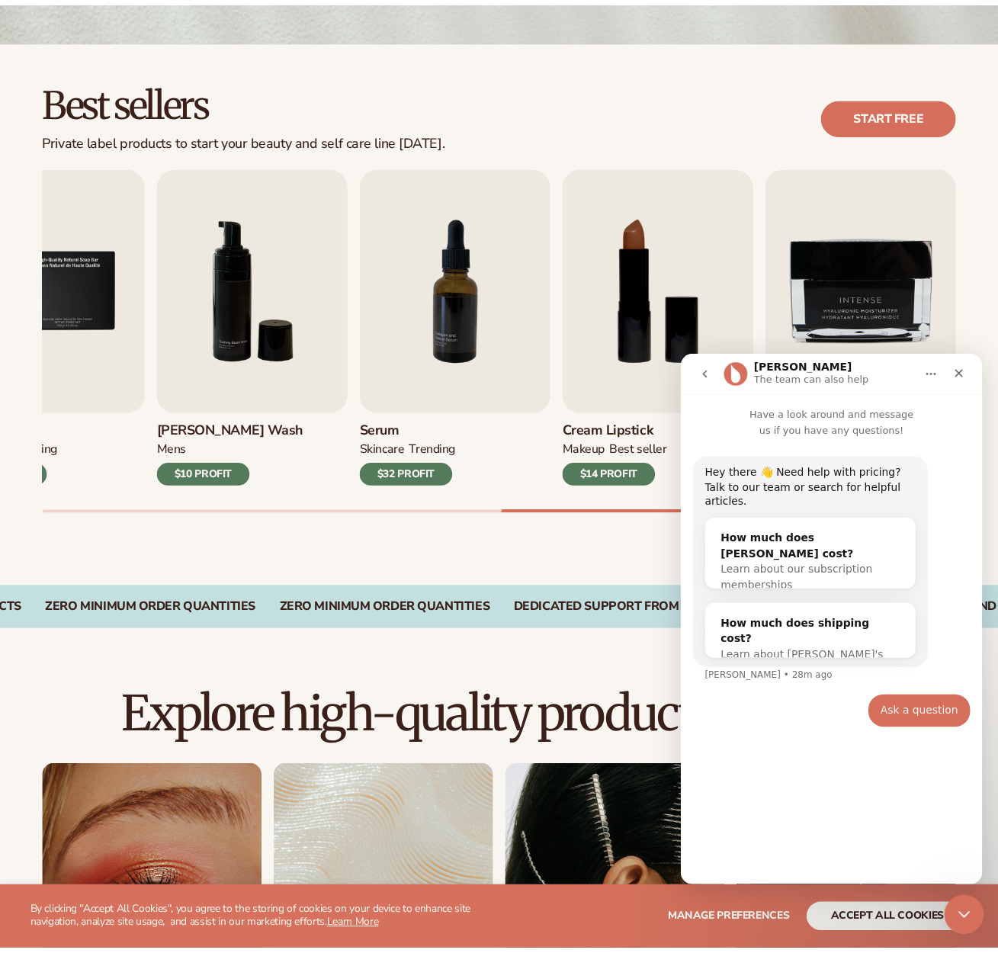
click at [975, 913] on div "Close Intercom Messenger" at bounding box center [962, 912] width 37 height 37
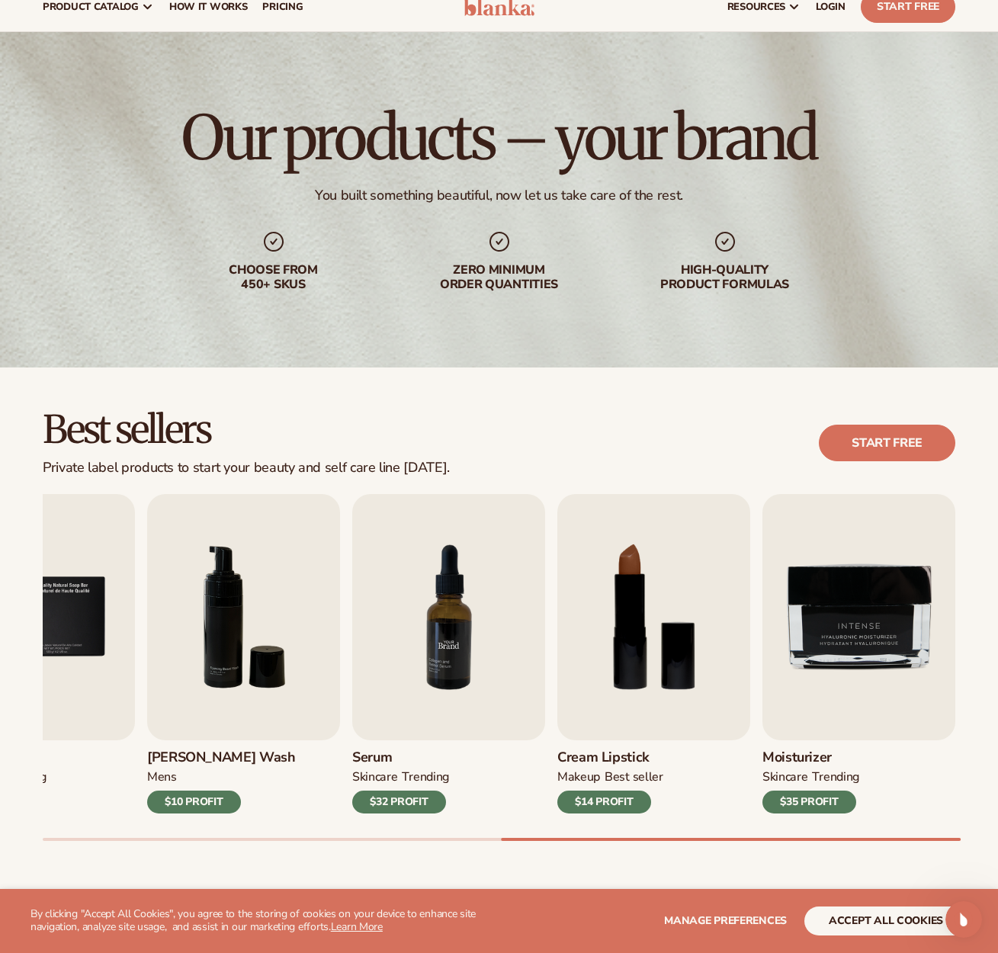
click at [451, 577] on img "7 / 9" at bounding box center [448, 617] width 193 height 246
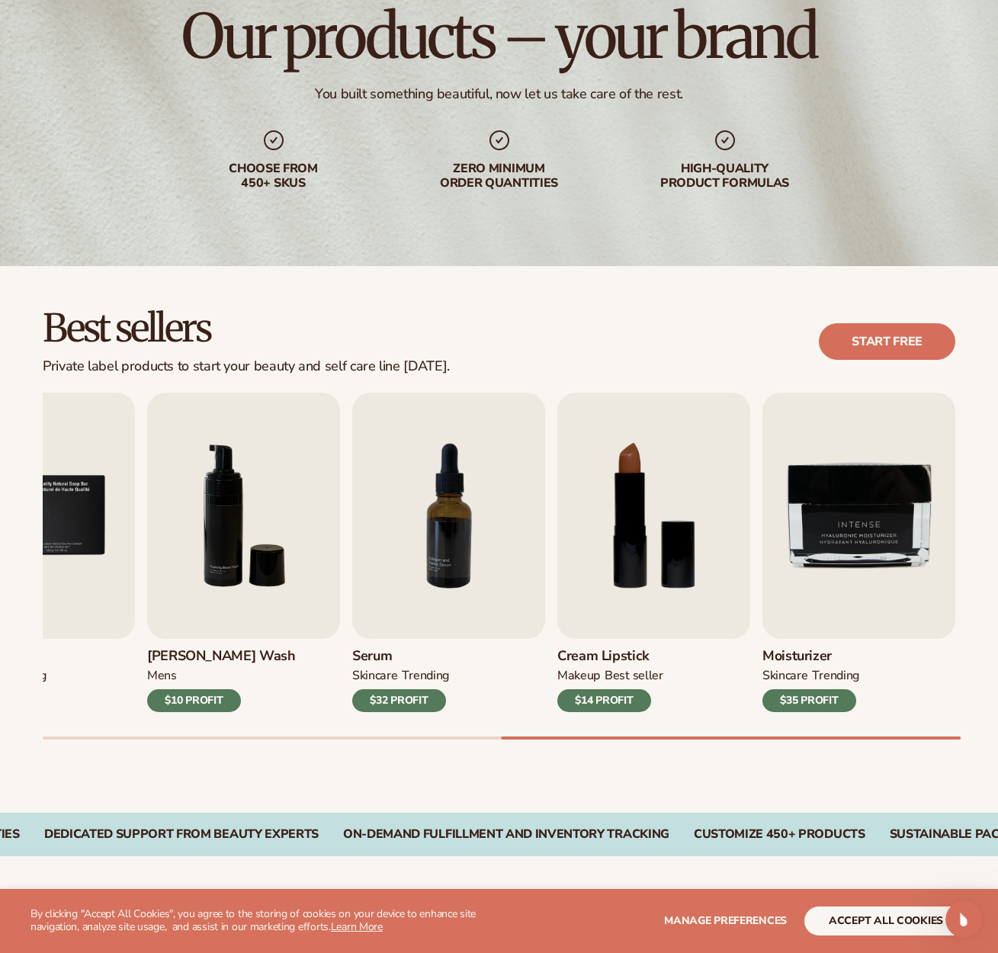
click at [406, 698] on div "$32 PROFIT" at bounding box center [399, 700] width 94 height 23
click at [443, 736] on div at bounding box center [499, 737] width 913 height 3
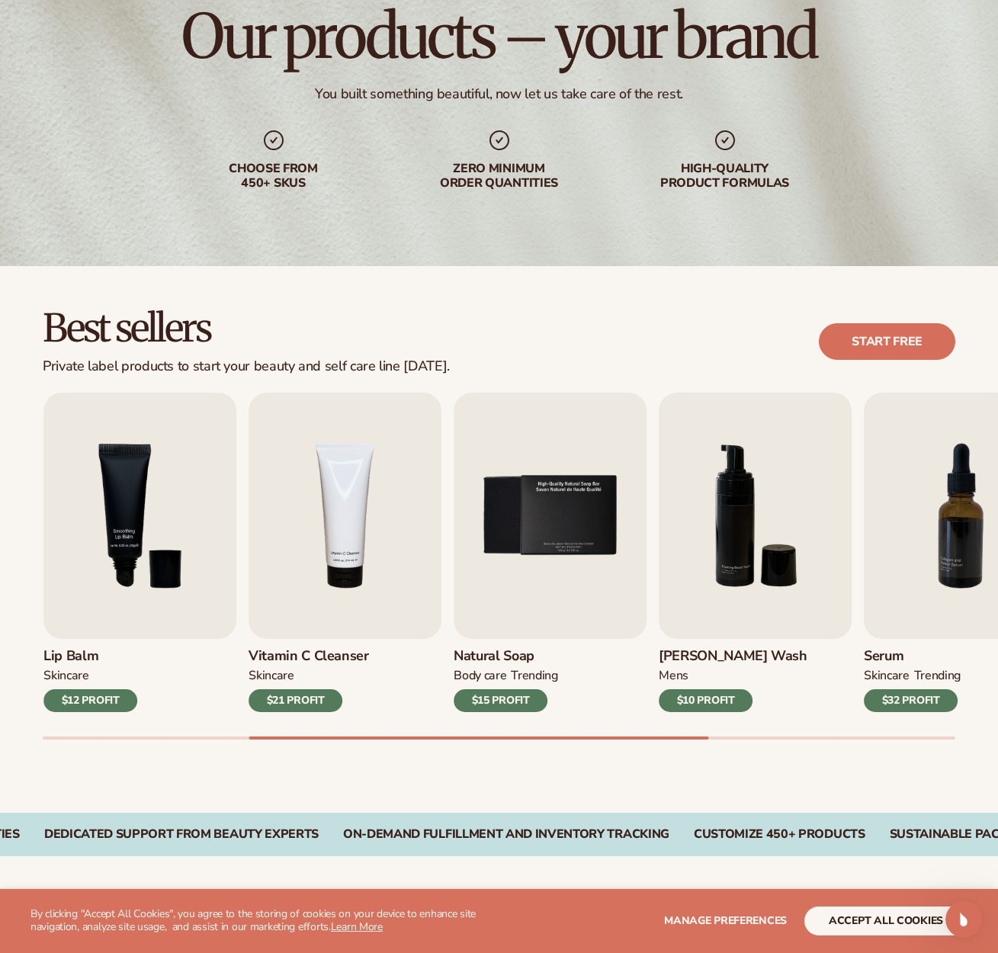
click at [413, 740] on div "Best sellers Private label products to start your beauty and self care line [DA…" at bounding box center [499, 539] width 998 height 547
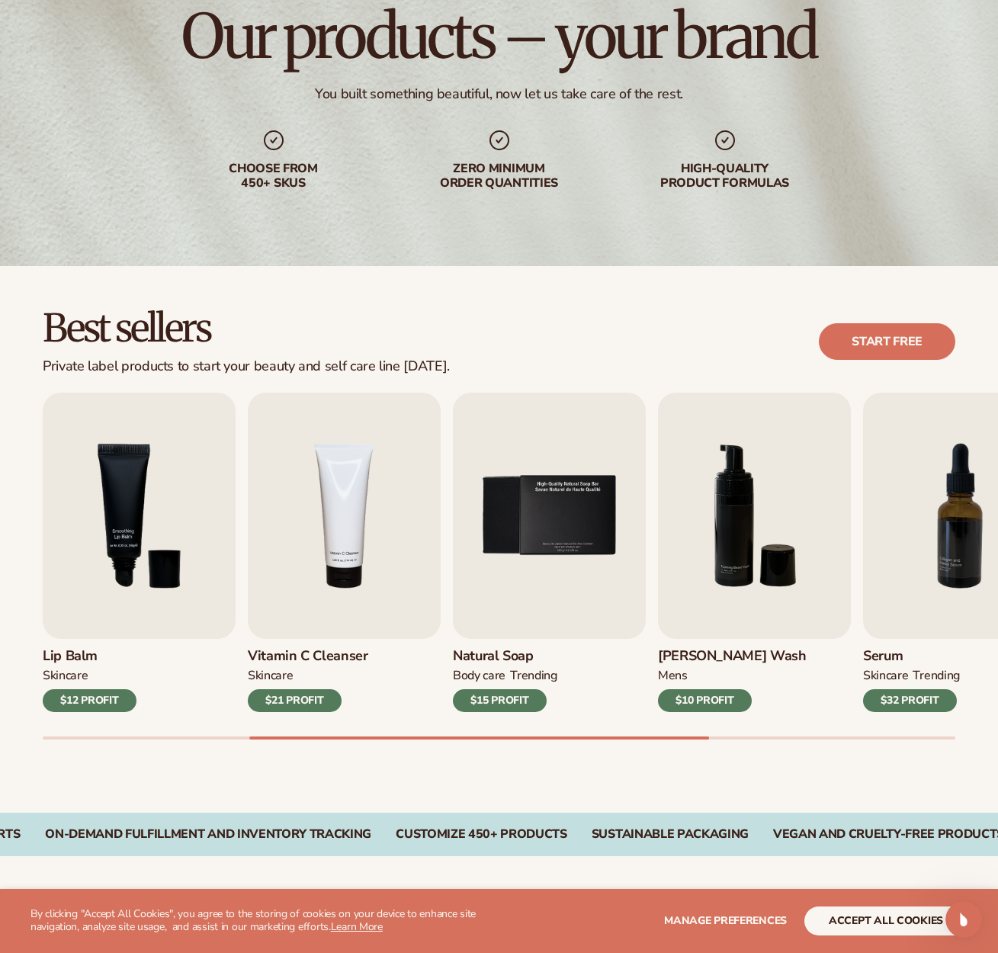
click at [409, 741] on div "Best sellers Private label products to start your beauty and self care line [DA…" at bounding box center [499, 539] width 998 height 547
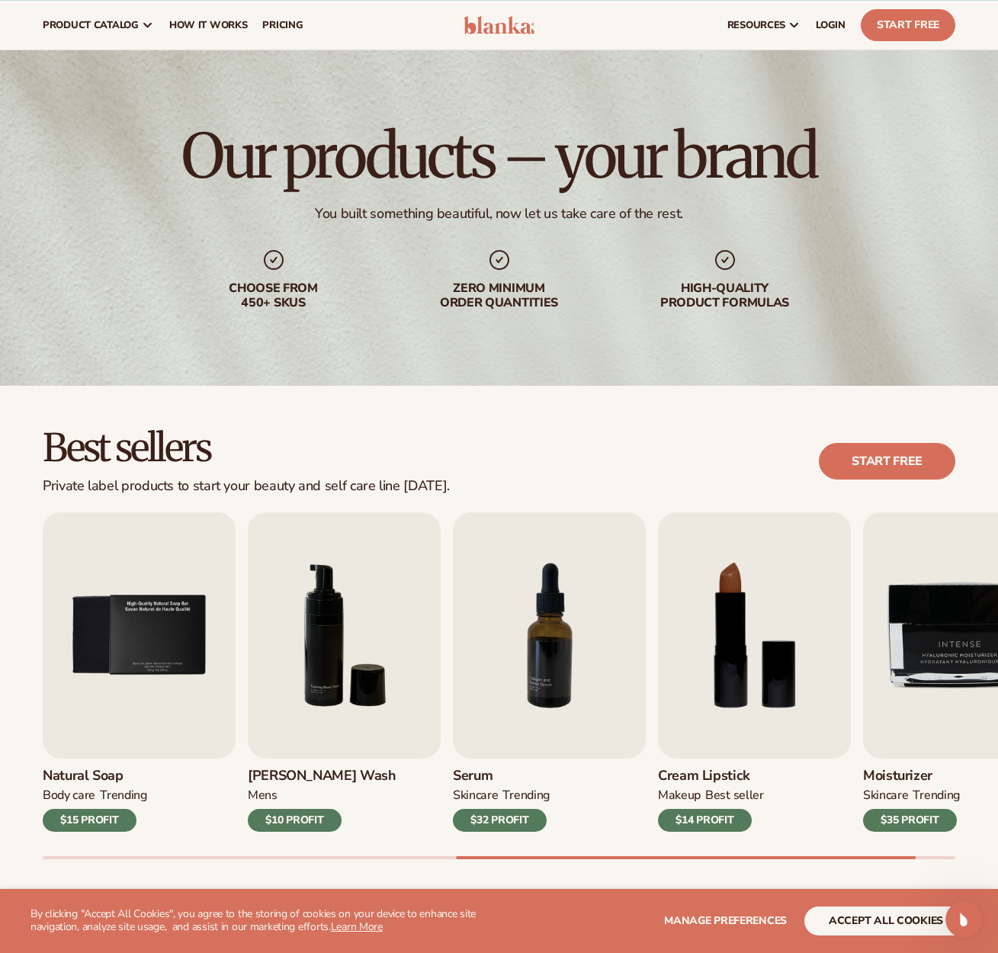
scroll to position [0, 0]
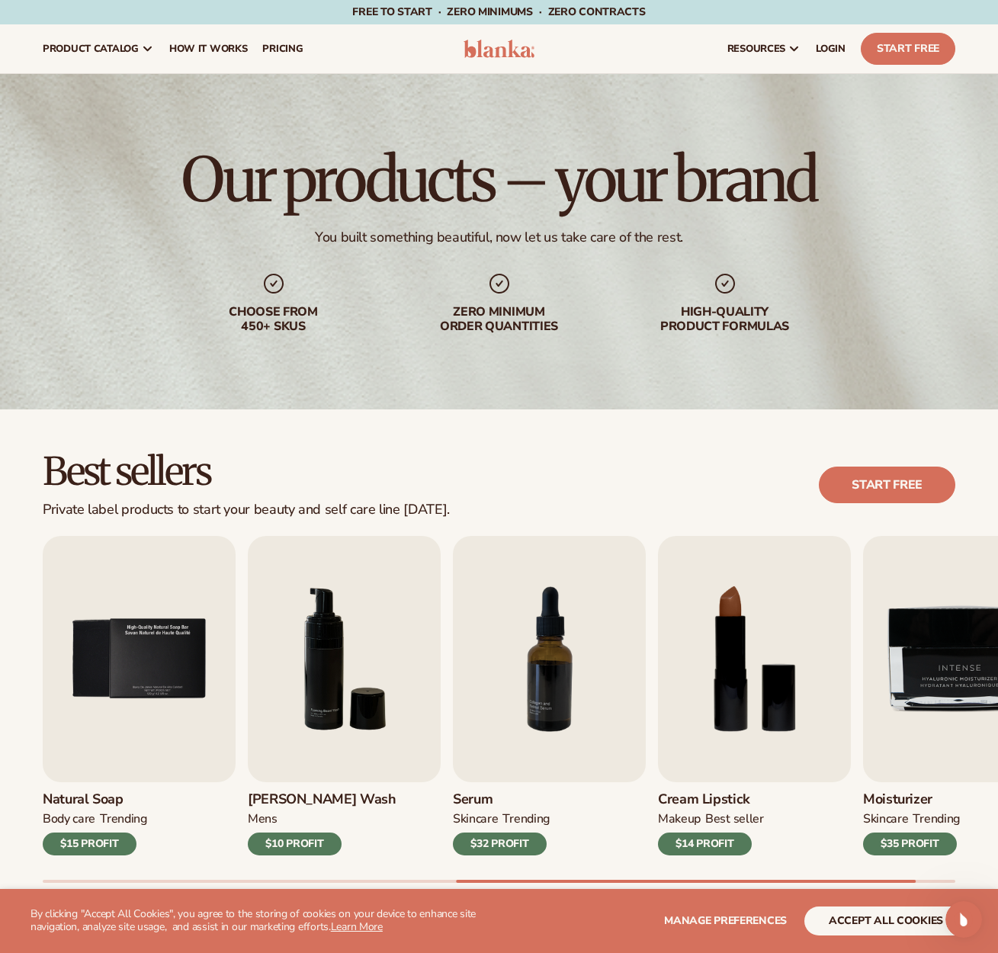
click at [613, 460] on div "Best sellers Private label products to start your beauty and self care line [DA…" at bounding box center [499, 485] width 913 height 66
click at [559, 461] on div "Best sellers Private label products to start your beauty and self care line [DA…" at bounding box center [499, 485] width 913 height 66
click at [596, 454] on div "Best sellers Private label products to start your beauty and self care line [DA…" at bounding box center [499, 485] width 913 height 66
